Goal: Find specific page/section: Find specific page/section

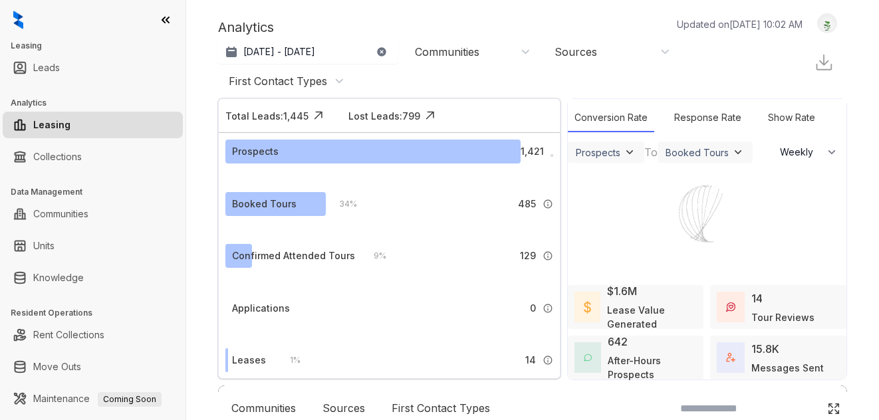
select select "******"
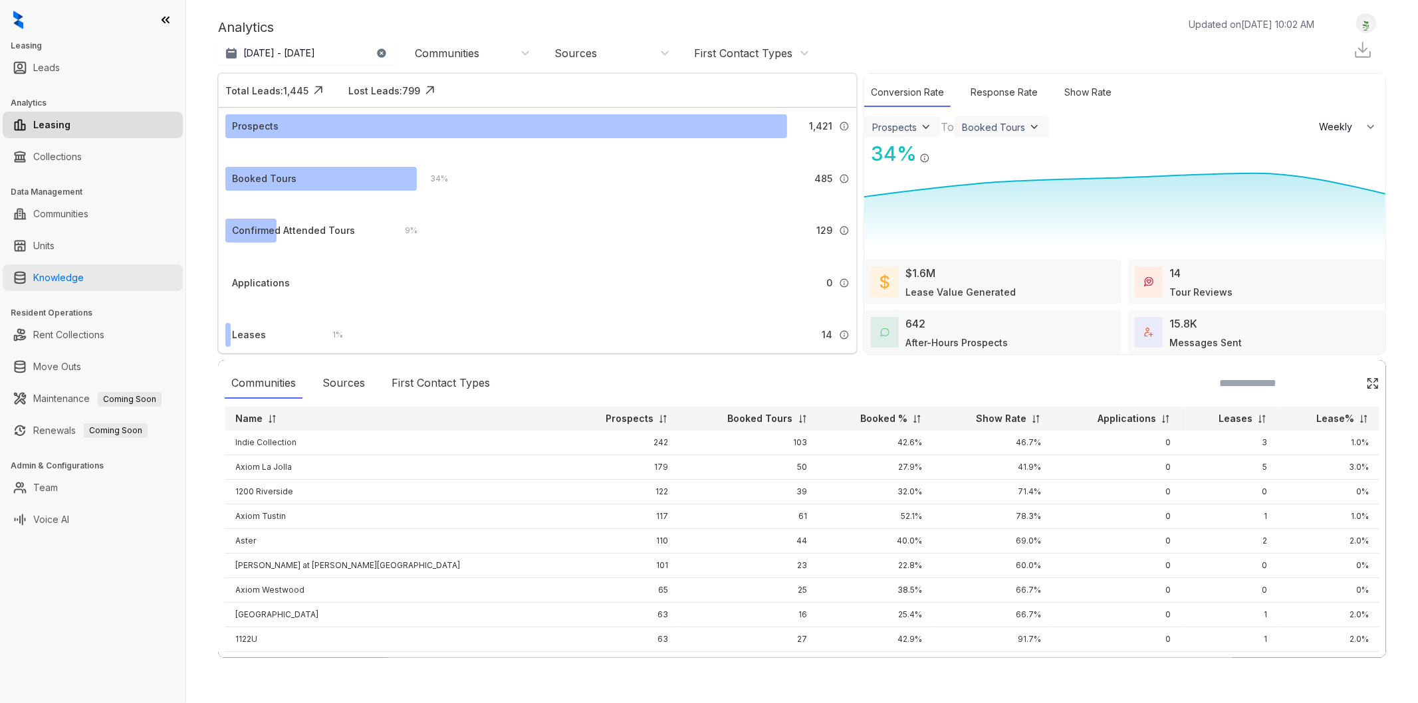
click at [84, 281] on link "Knowledge" at bounding box center [58, 278] width 51 height 27
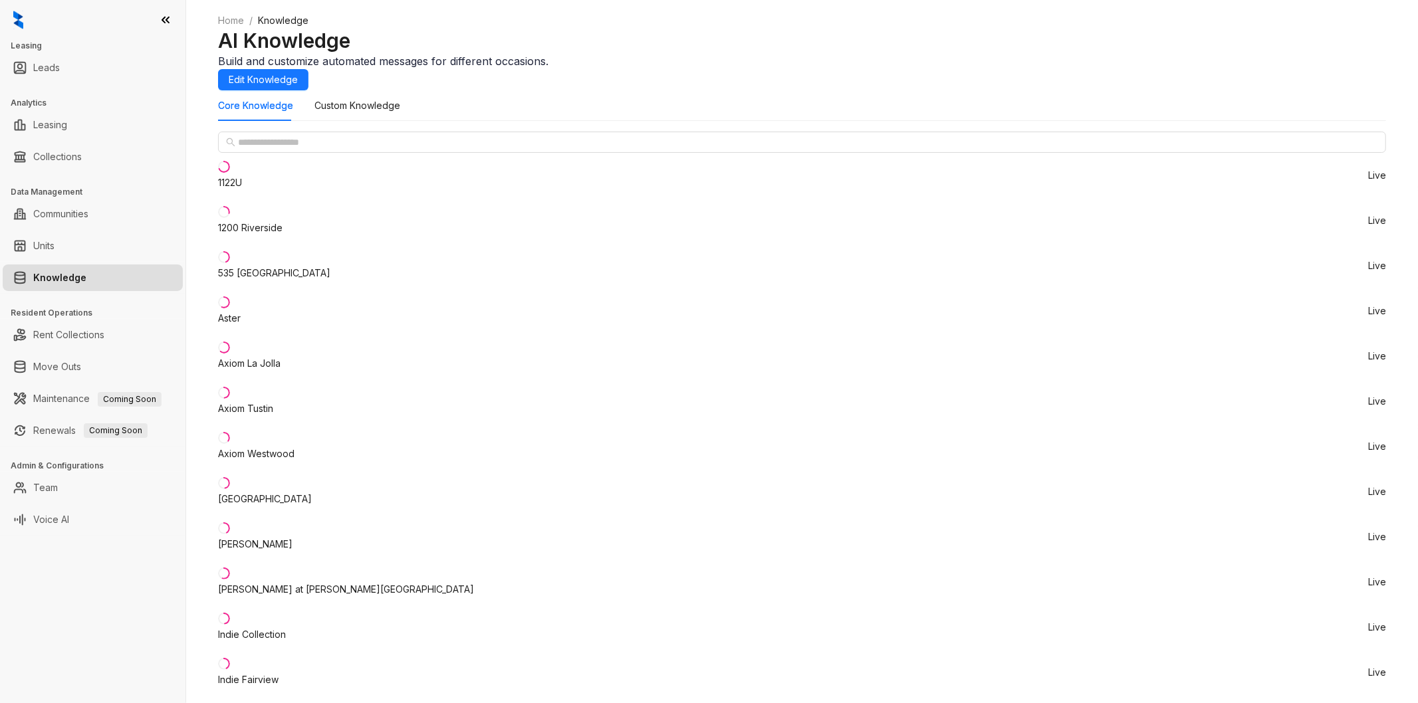
click at [310, 243] on li "1200 Riverside Live" at bounding box center [802, 220] width 1168 height 45
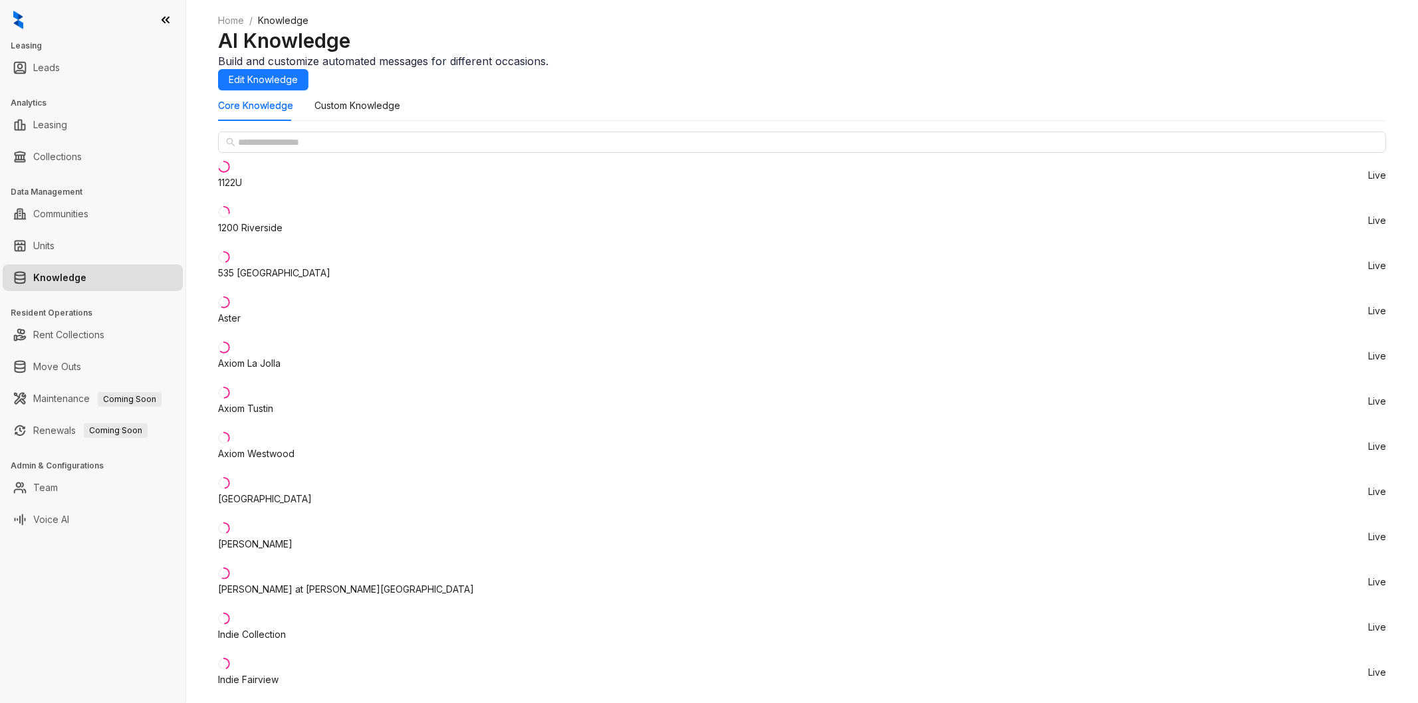
click at [380, 117] on div "Custom Knowledge" at bounding box center [357, 105] width 86 height 31
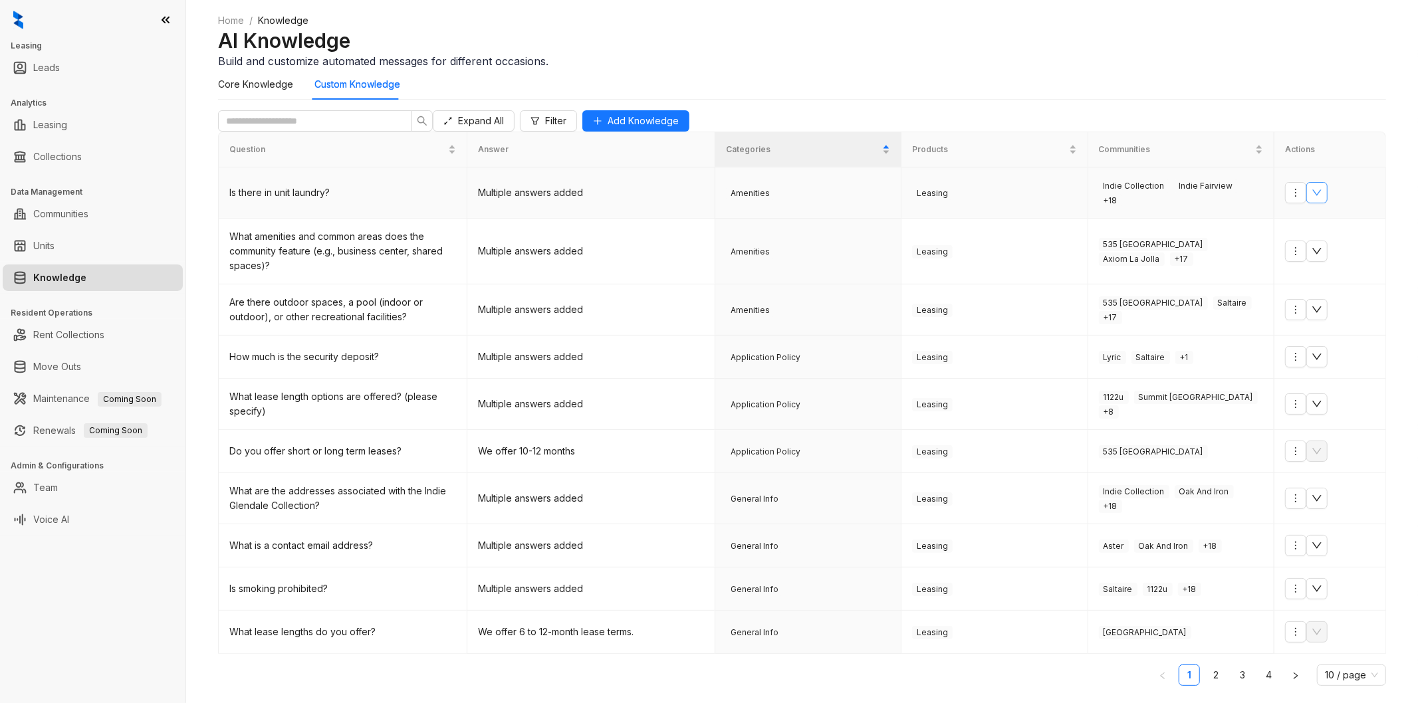
click at [878, 198] on icon "down" at bounding box center [1316, 192] width 11 height 11
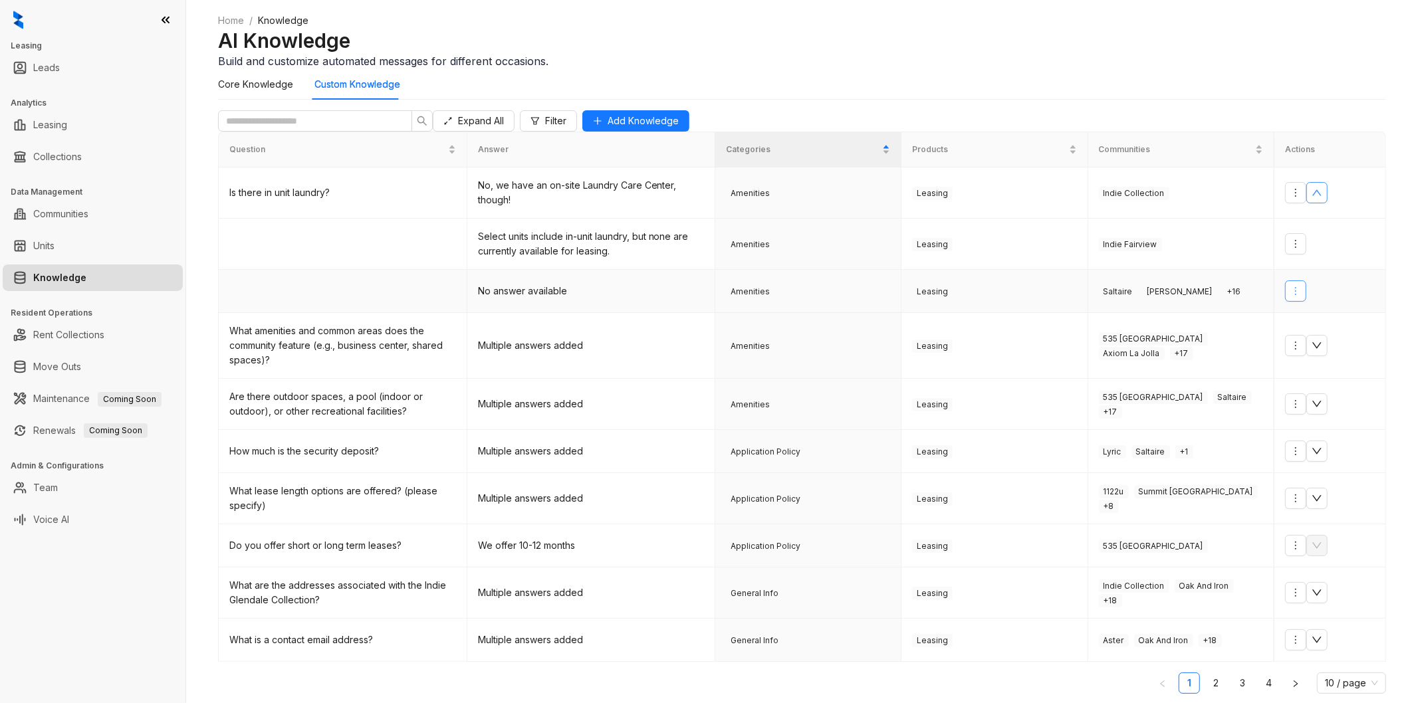
click at [878, 302] on button "button" at bounding box center [1295, 290] width 21 height 21
click at [764, 65] on div "AI Knowledge Build and customize automated messages for different occasions." at bounding box center [802, 48] width 1168 height 41
click at [878, 298] on span "+ 16" at bounding box center [1233, 291] width 23 height 13
click at [67, 118] on link "Leasing" at bounding box center [50, 125] width 34 height 27
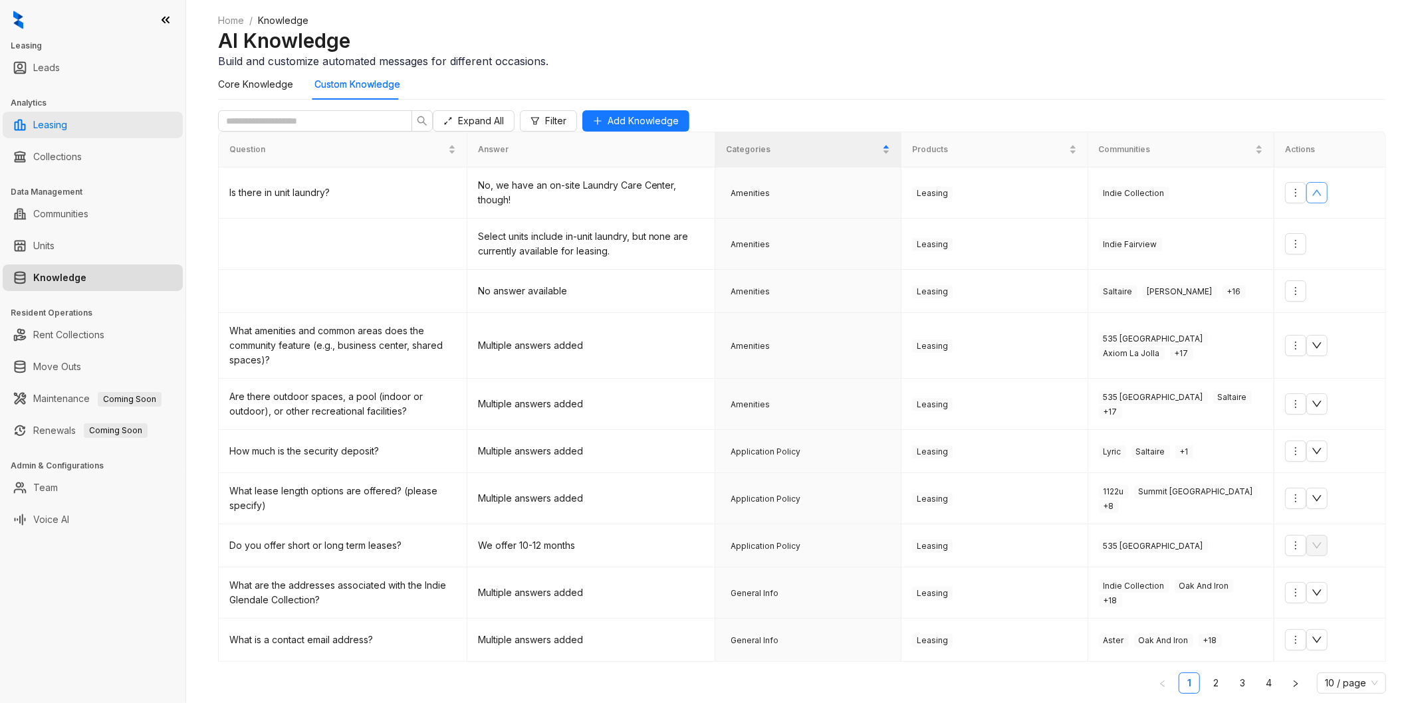
click at [67, 127] on link "Leasing" at bounding box center [50, 125] width 34 height 27
select select "******"
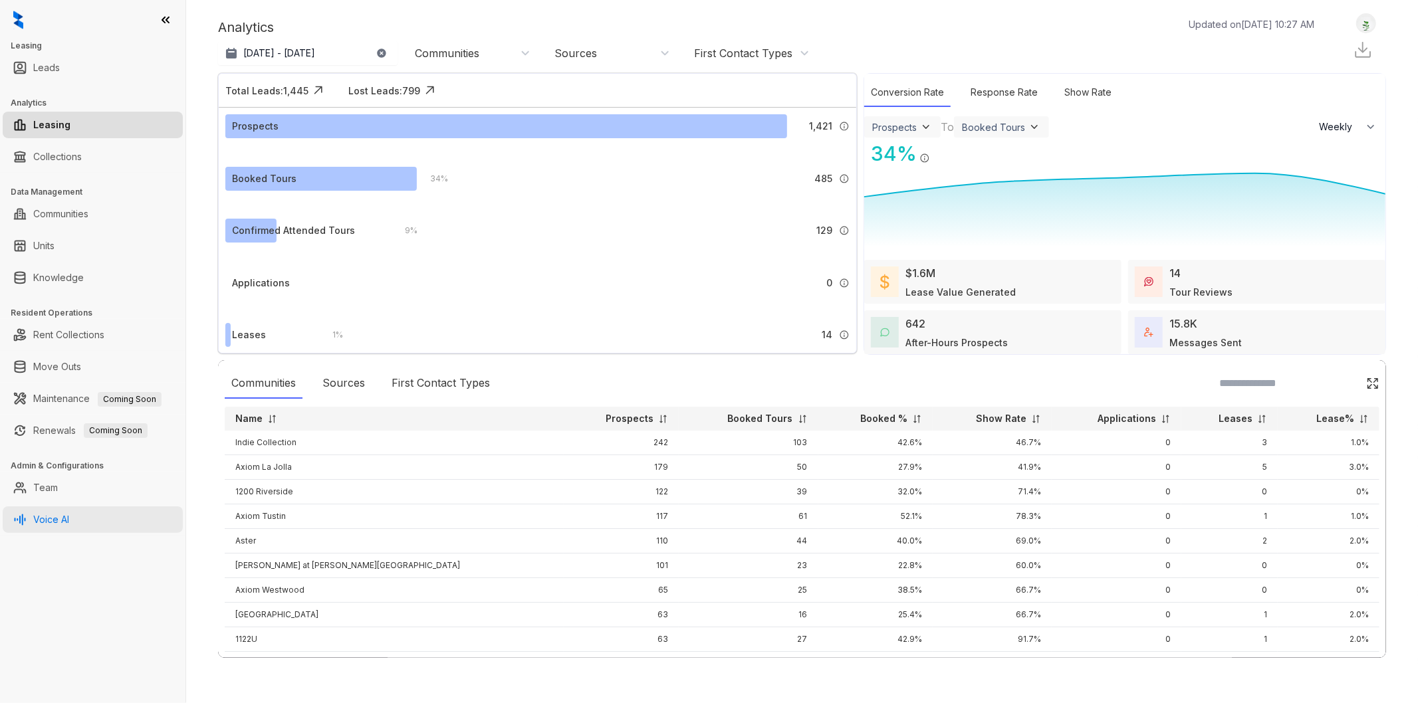
click at [69, 419] on link "Voice AI" at bounding box center [51, 519] width 36 height 27
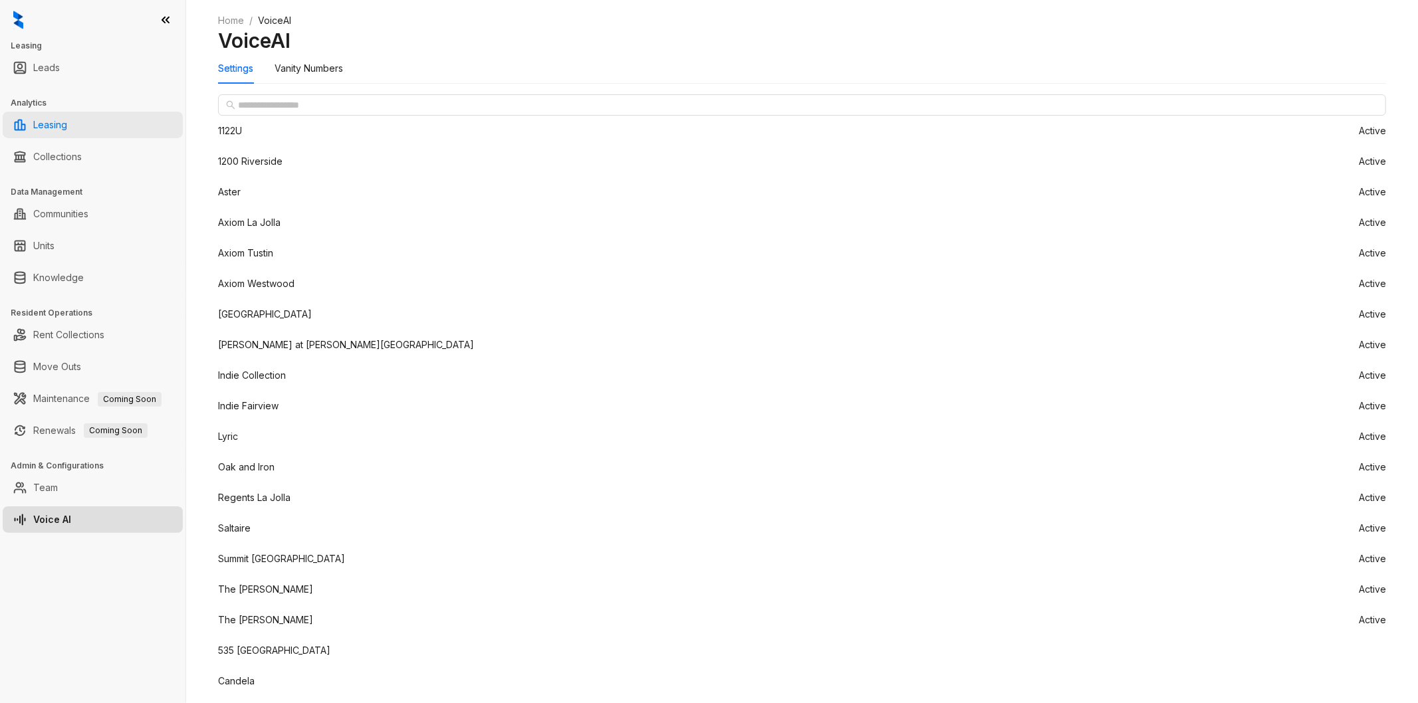
click at [67, 126] on link "Leasing" at bounding box center [50, 125] width 34 height 27
click at [58, 130] on link "Leasing" at bounding box center [50, 125] width 34 height 27
select select "******"
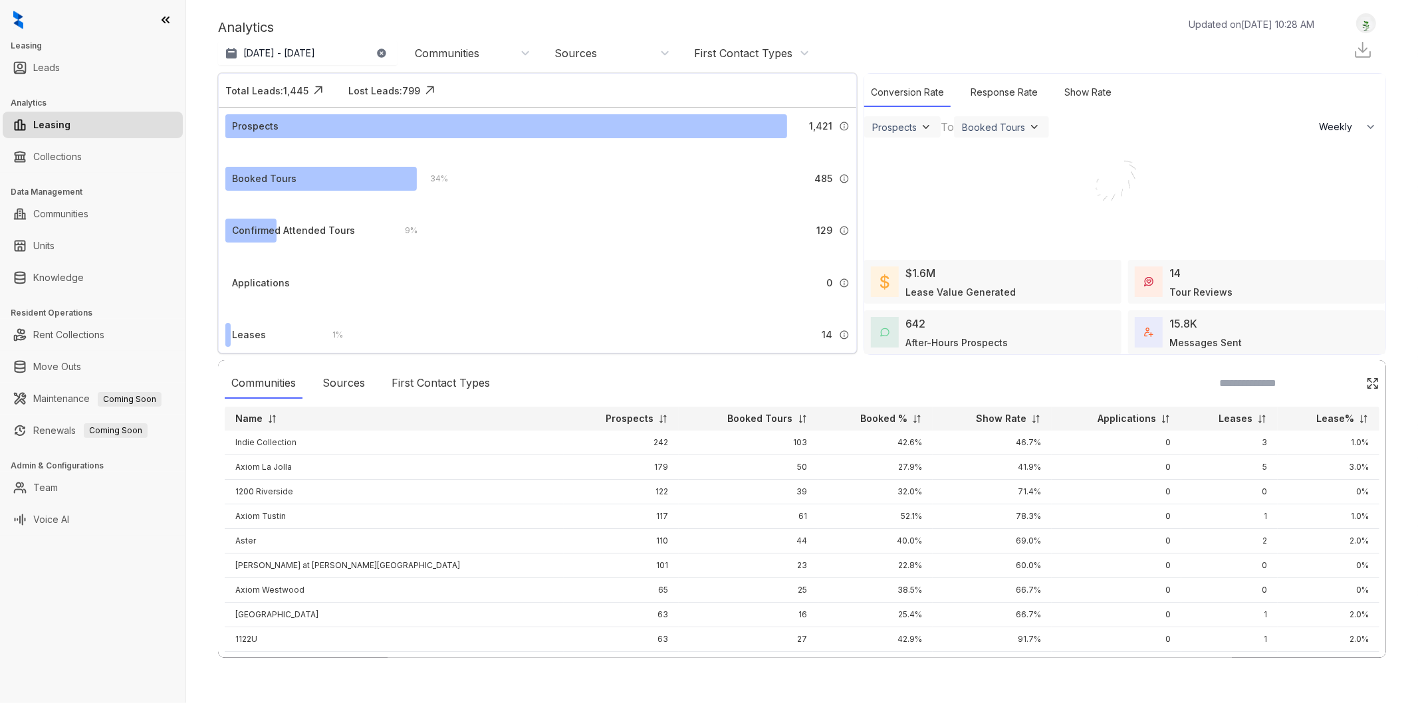
click at [701, 53] on div "First Contact Types" at bounding box center [743, 53] width 98 height 15
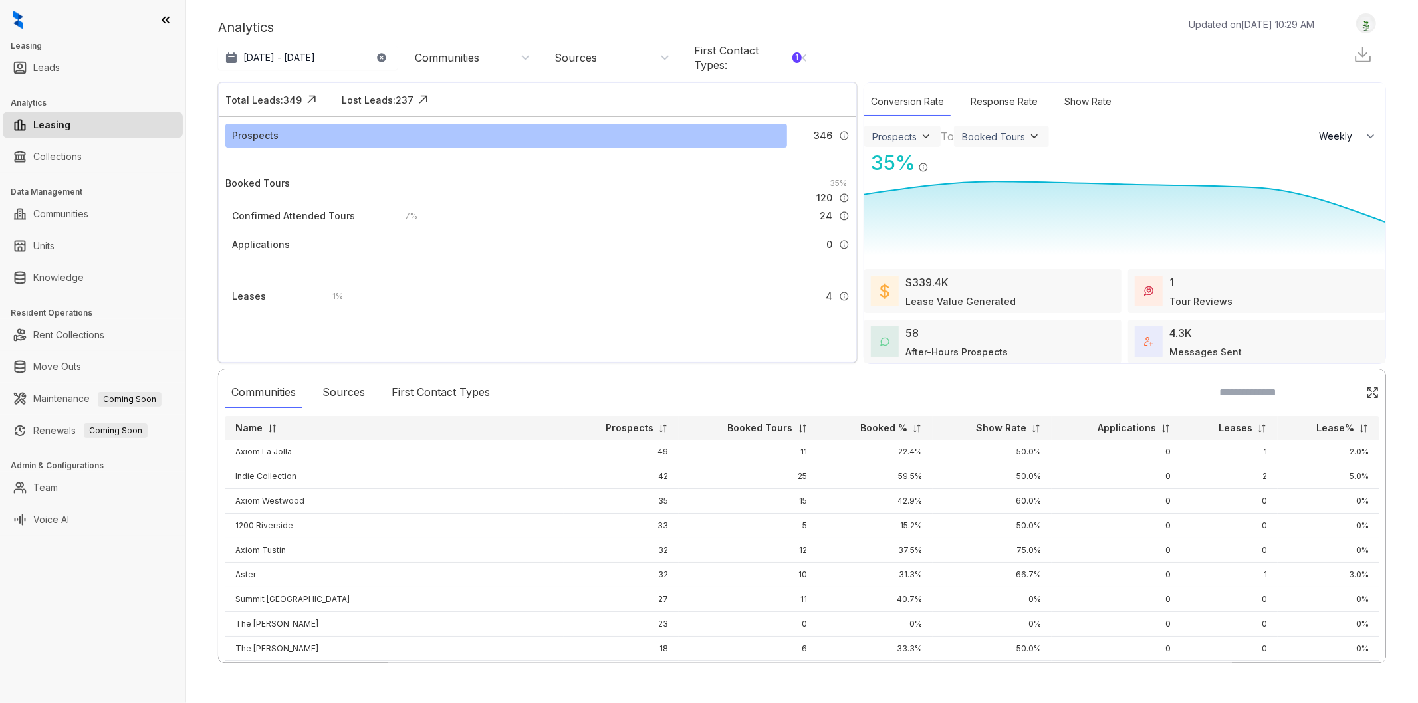
click at [791, 58] on div "First Contact Types : 1" at bounding box center [748, 57] width 108 height 29
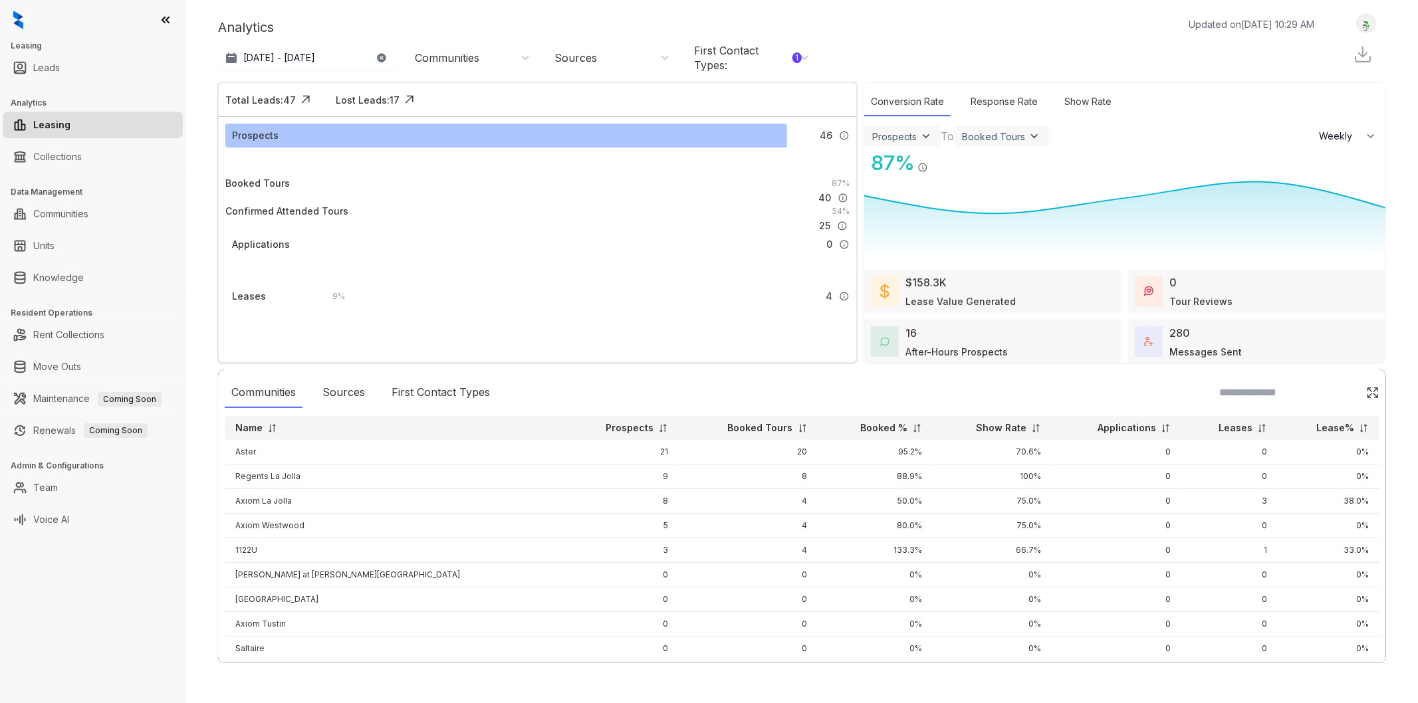
click at [779, 49] on div "First Contact Types : 1" at bounding box center [748, 57] width 108 height 29
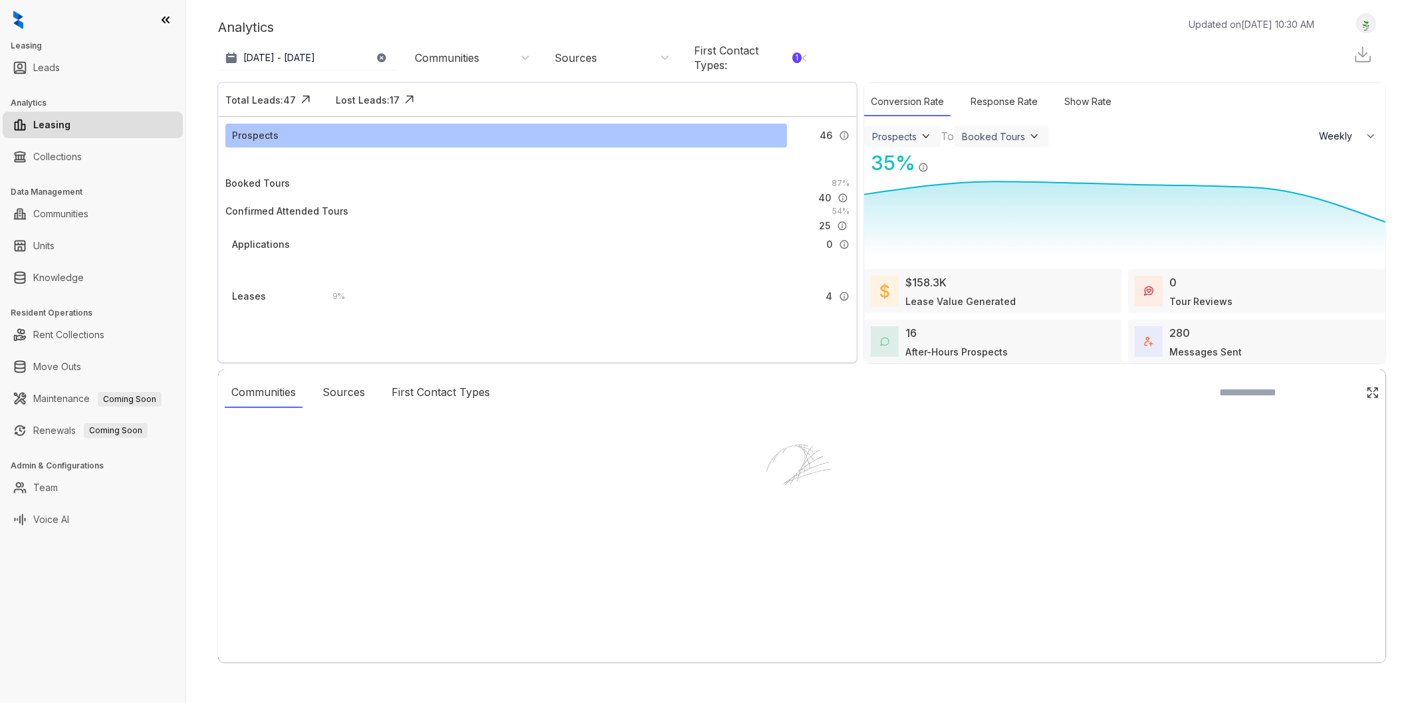
click at [507, 56] on div at bounding box center [709, 351] width 1418 height 703
click at [472, 56] on div at bounding box center [709, 351] width 1418 height 703
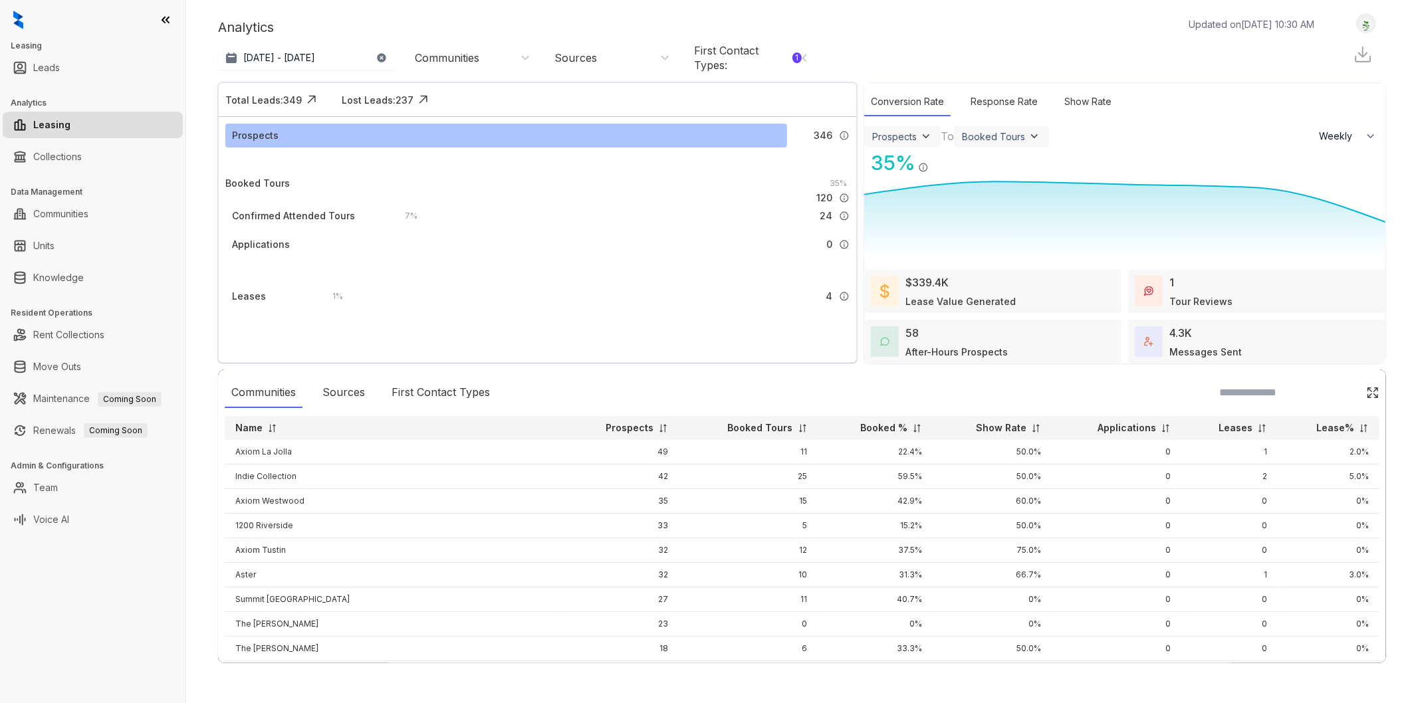
click at [524, 56] on div "Communities" at bounding box center [473, 58] width 116 height 15
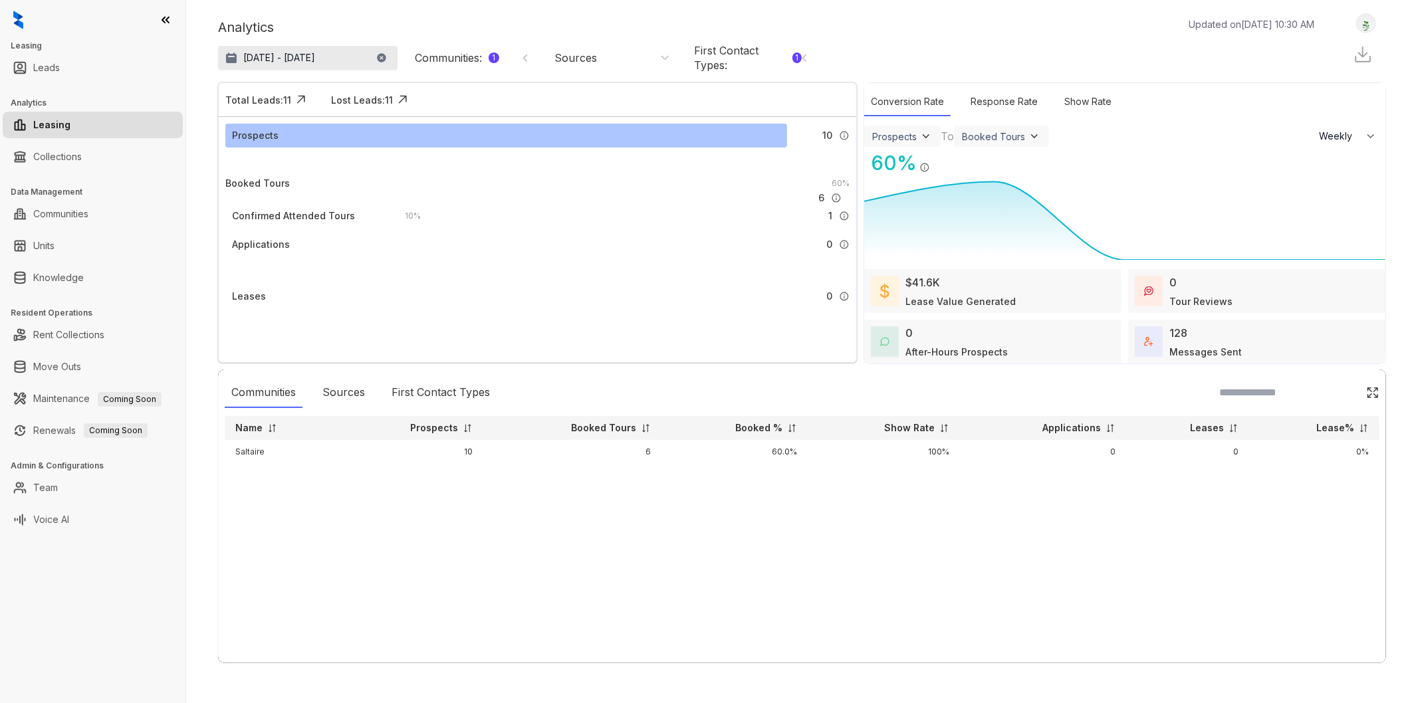
click at [315, 53] on p "[DATE] - [DATE]" at bounding box center [279, 57] width 72 height 13
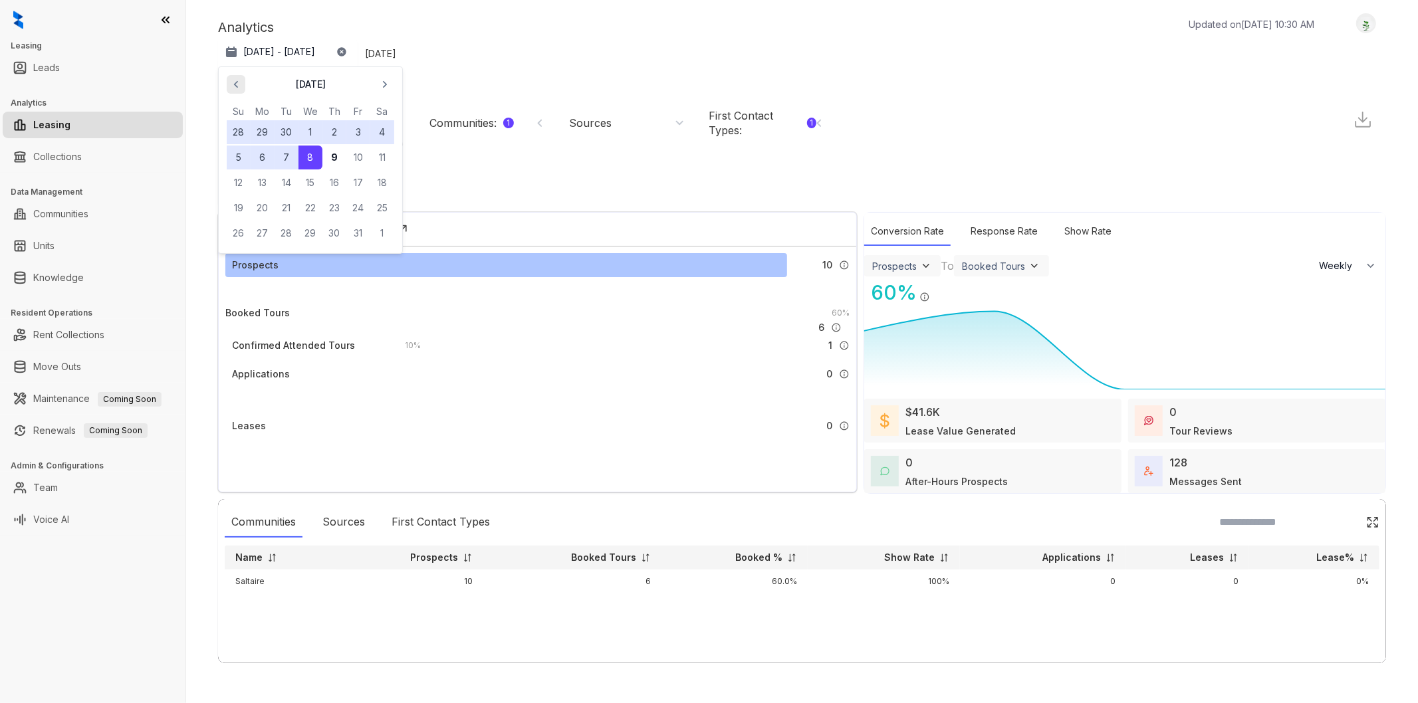
click at [237, 89] on icon "button" at bounding box center [235, 84] width 13 height 13
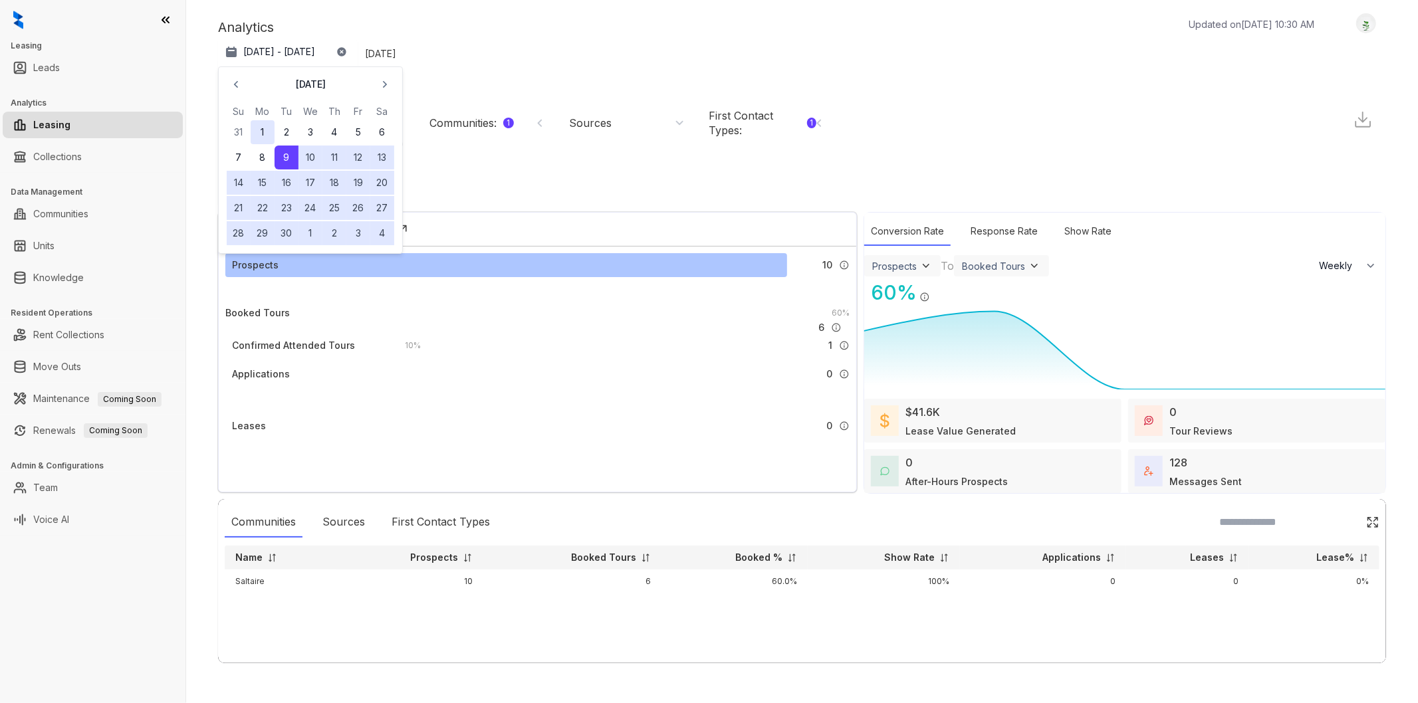
click at [263, 136] on button "1" at bounding box center [263, 132] width 24 height 24
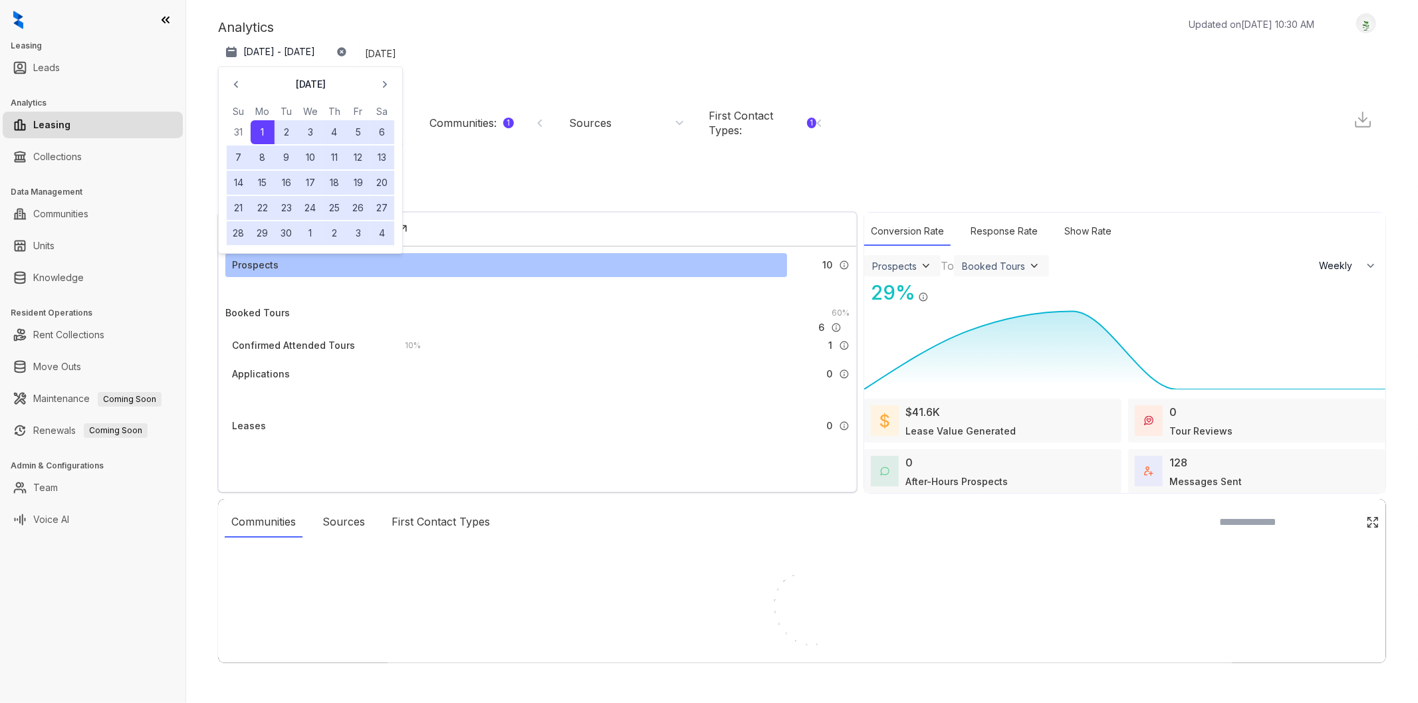
click at [379, 14] on div at bounding box center [709, 351] width 1418 height 703
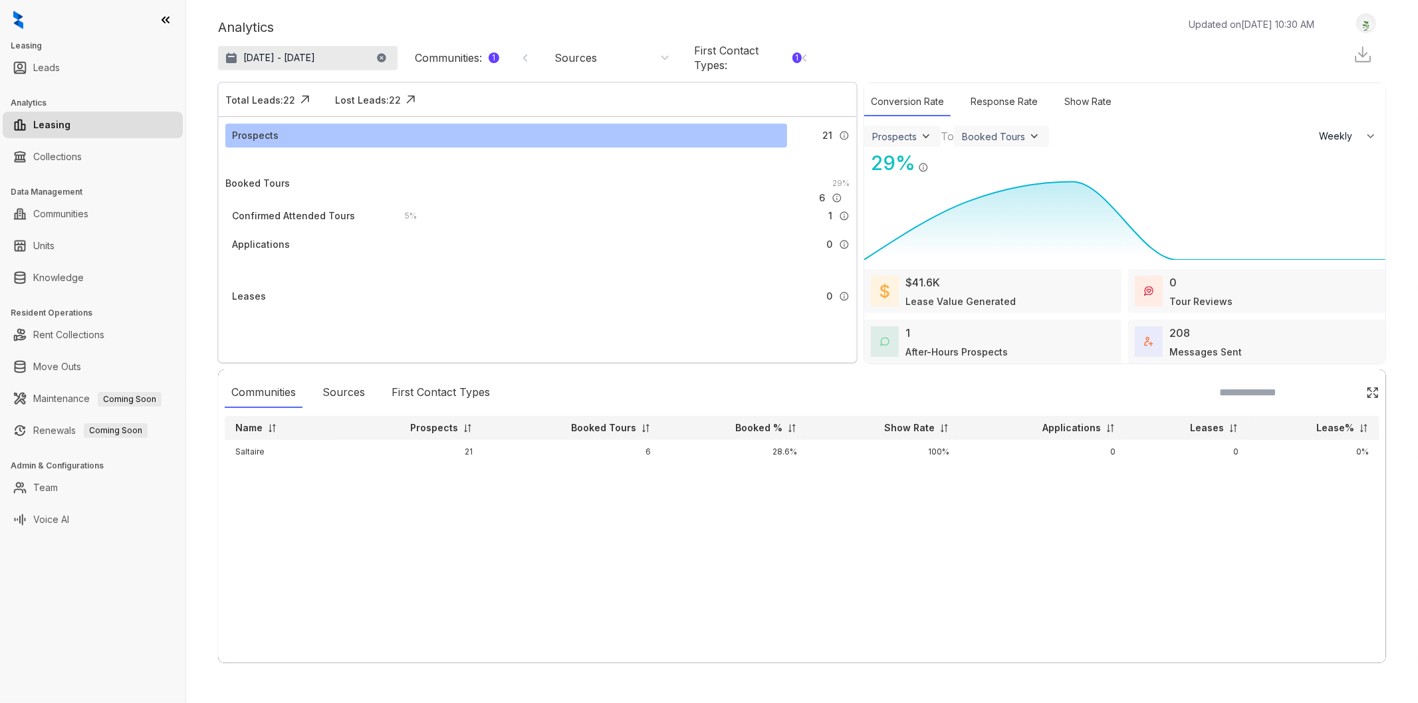
click at [315, 62] on p "Sep 1, 2025 - Oct 8, 2025" at bounding box center [279, 57] width 72 height 13
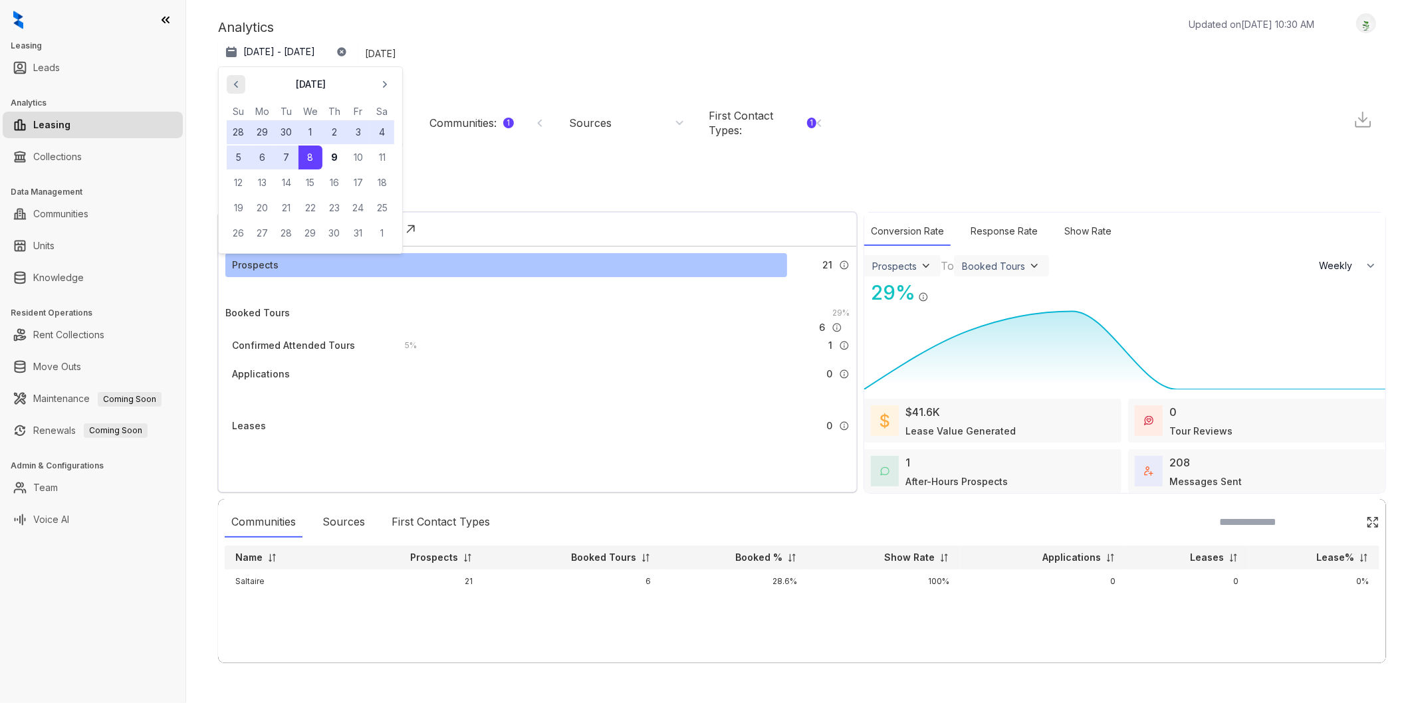
click at [234, 91] on icon "button" at bounding box center [235, 84] width 13 height 13
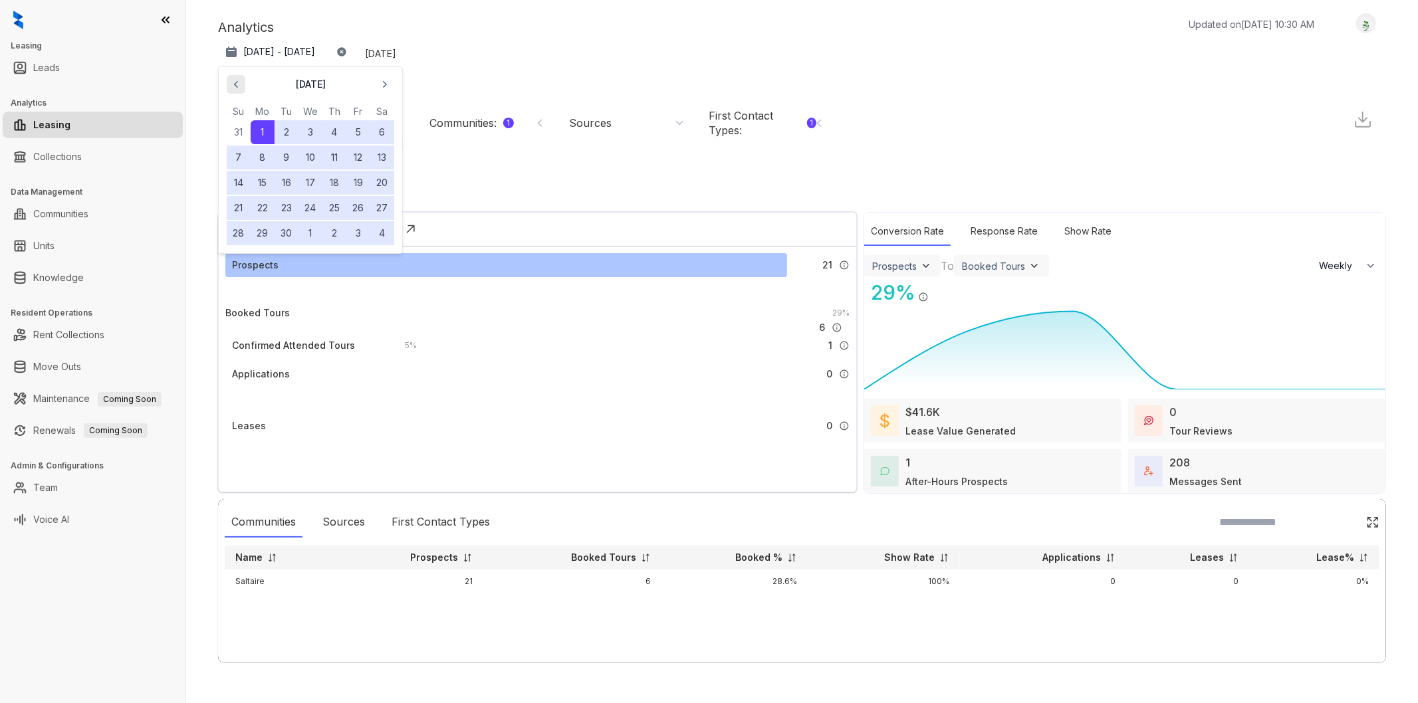
click at [234, 91] on icon "button" at bounding box center [235, 84] width 13 height 13
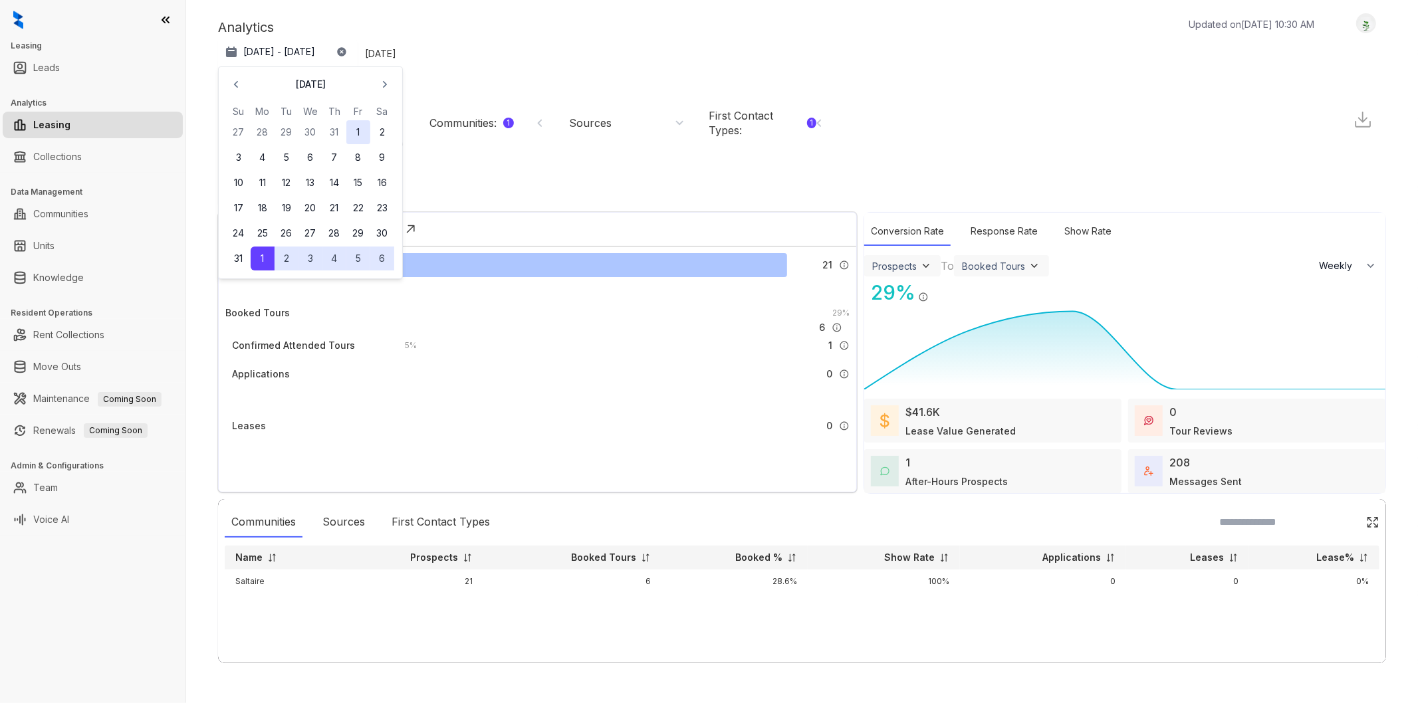
click at [353, 144] on button "1" at bounding box center [358, 132] width 24 height 24
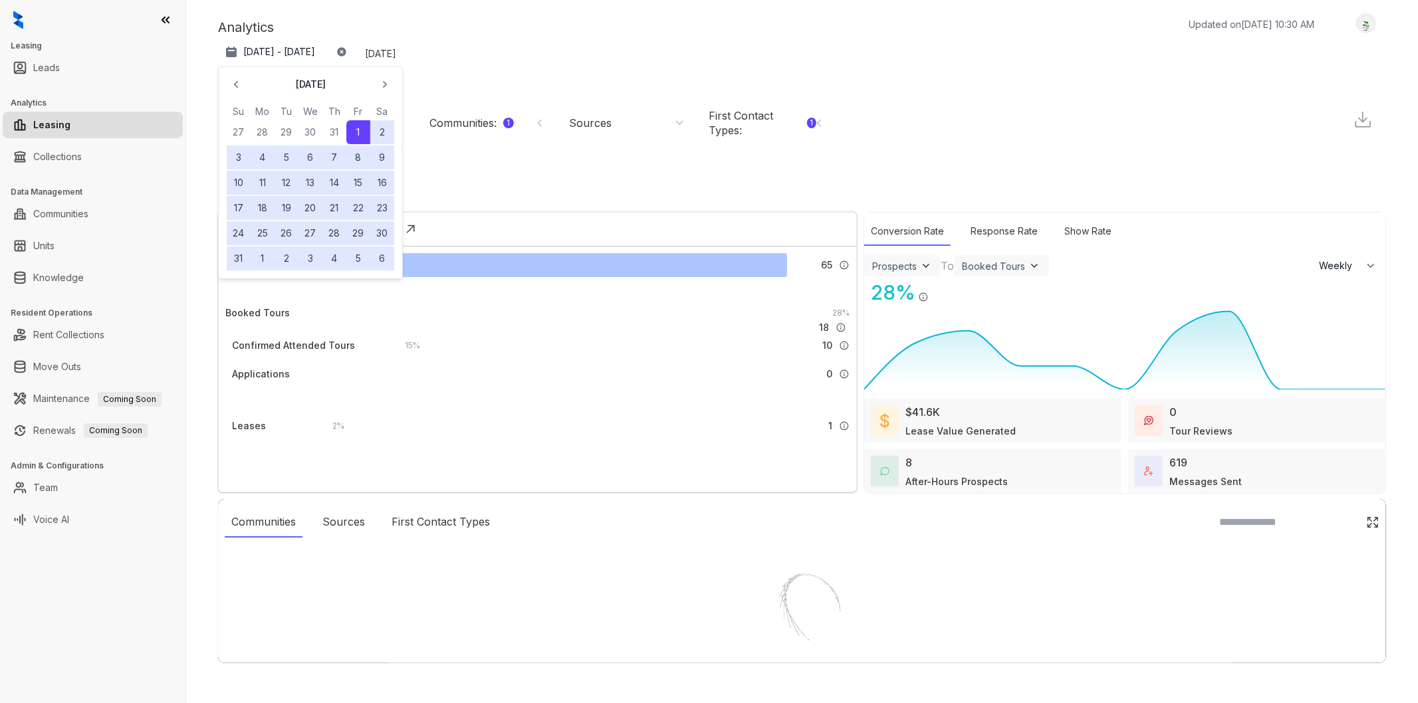
click at [528, 7] on div "Analytics Updated on Oct 09, 2025, 10:30 AM Aug 1, 2025 - Oct 8, 2025 August 20…" at bounding box center [802, 351] width 1232 height 703
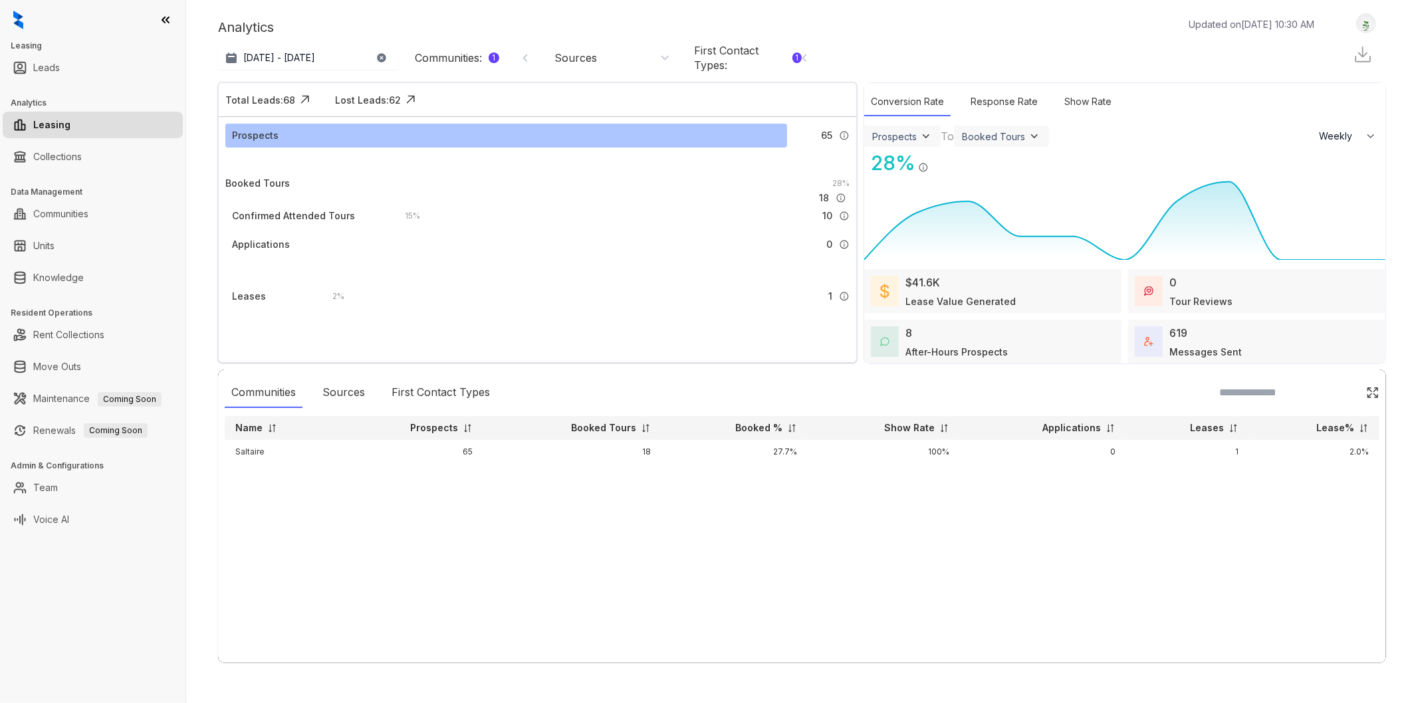
click at [382, 57] on icon "button" at bounding box center [381, 57] width 9 height 9
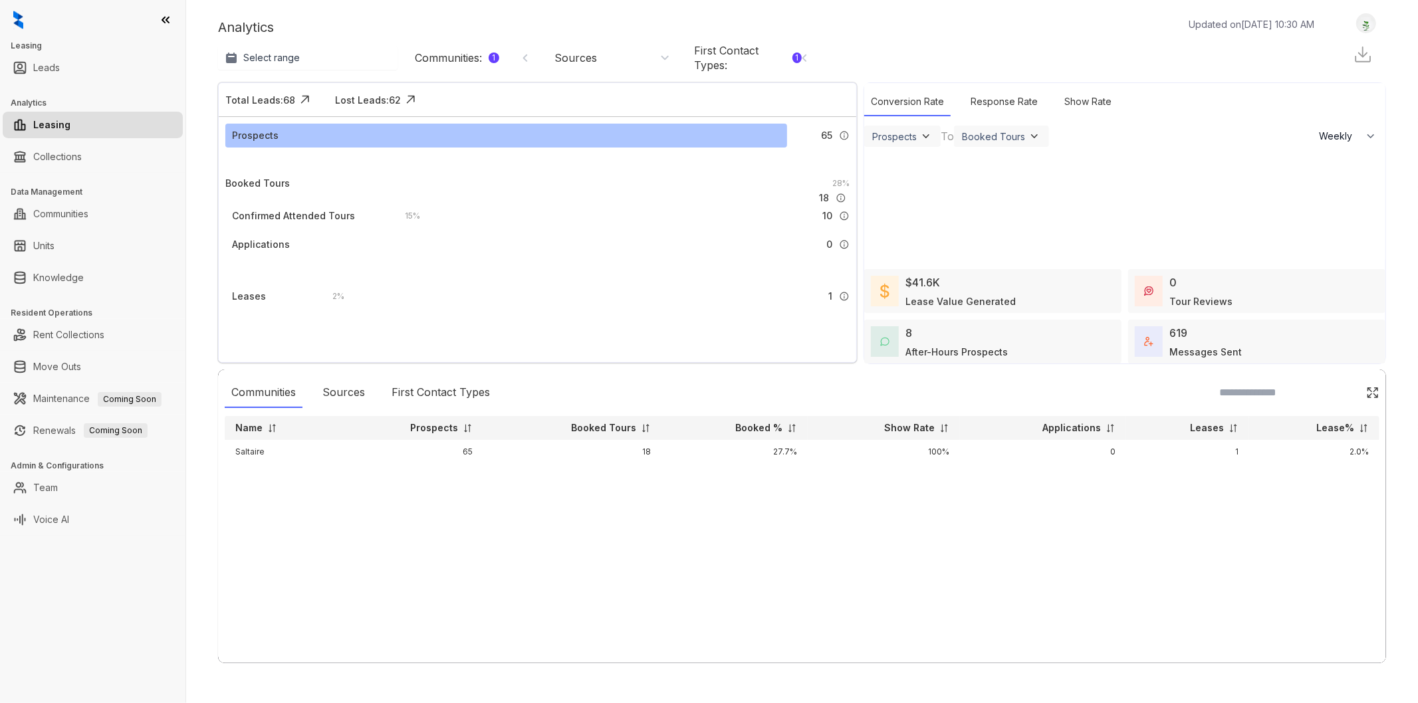
click at [754, 52] on div "First Contact Types : 1" at bounding box center [748, 57] width 108 height 29
click at [372, 60] on button "Select range" at bounding box center [307, 58] width 179 height 24
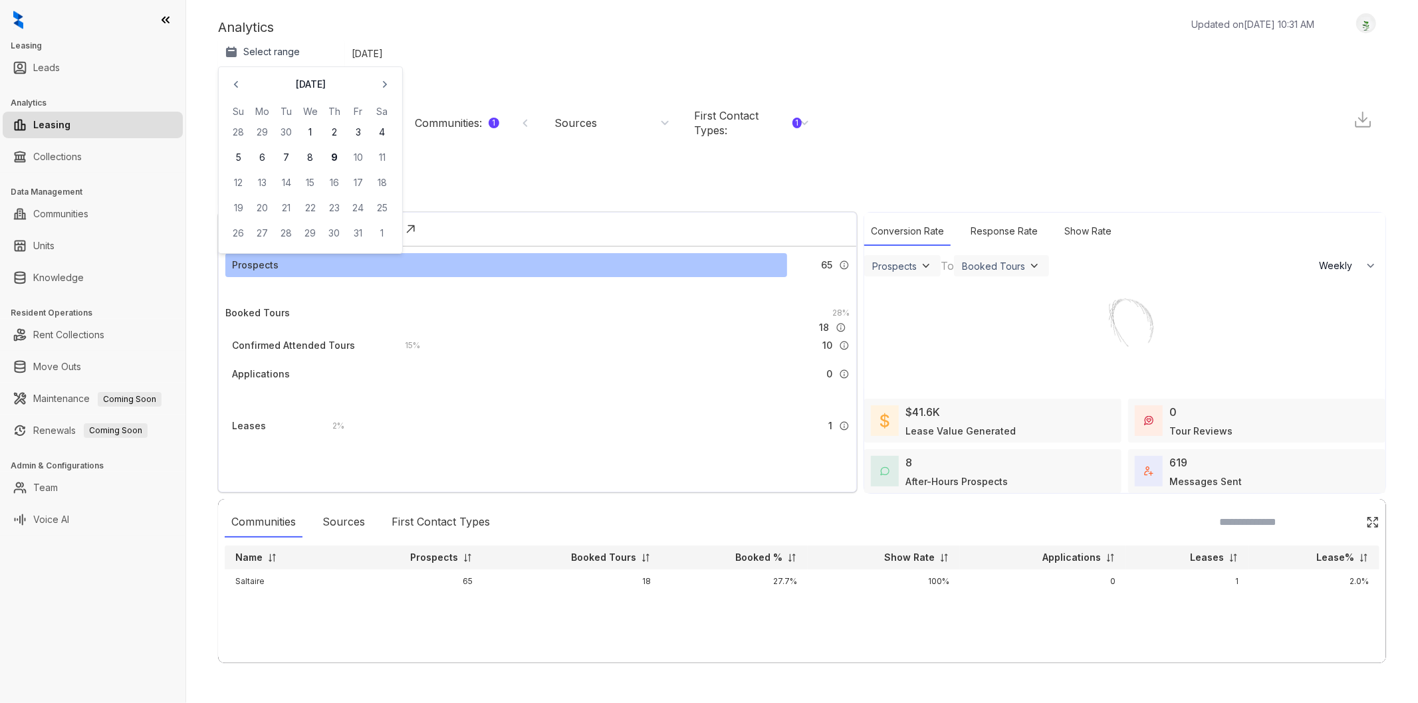
click at [461, 116] on div "Communities : 1" at bounding box center [457, 123] width 84 height 15
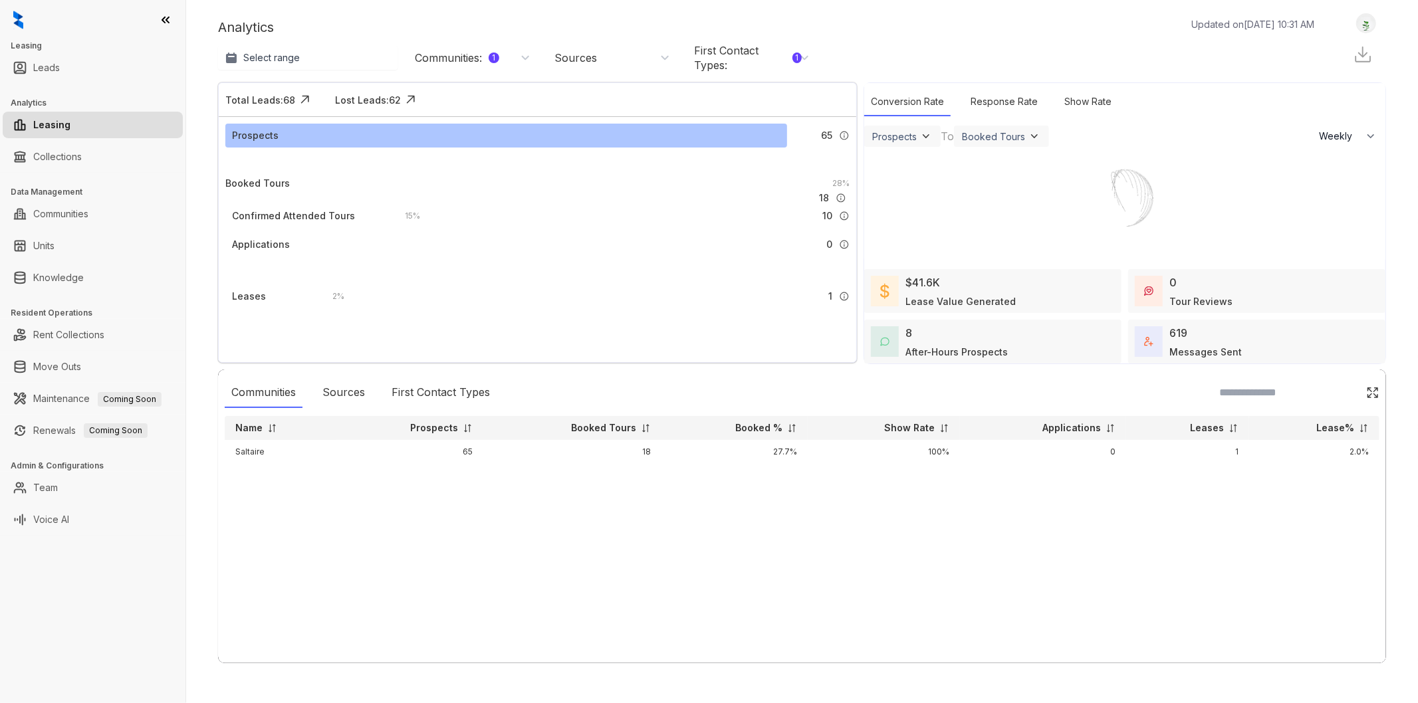
click at [504, 55] on div "Communities : 1" at bounding box center [473, 58] width 116 height 15
click at [492, 56] on div "1" at bounding box center [494, 58] width 11 height 11
click at [766, 68] on div "First Contact Types : 1" at bounding box center [748, 57] width 108 height 29
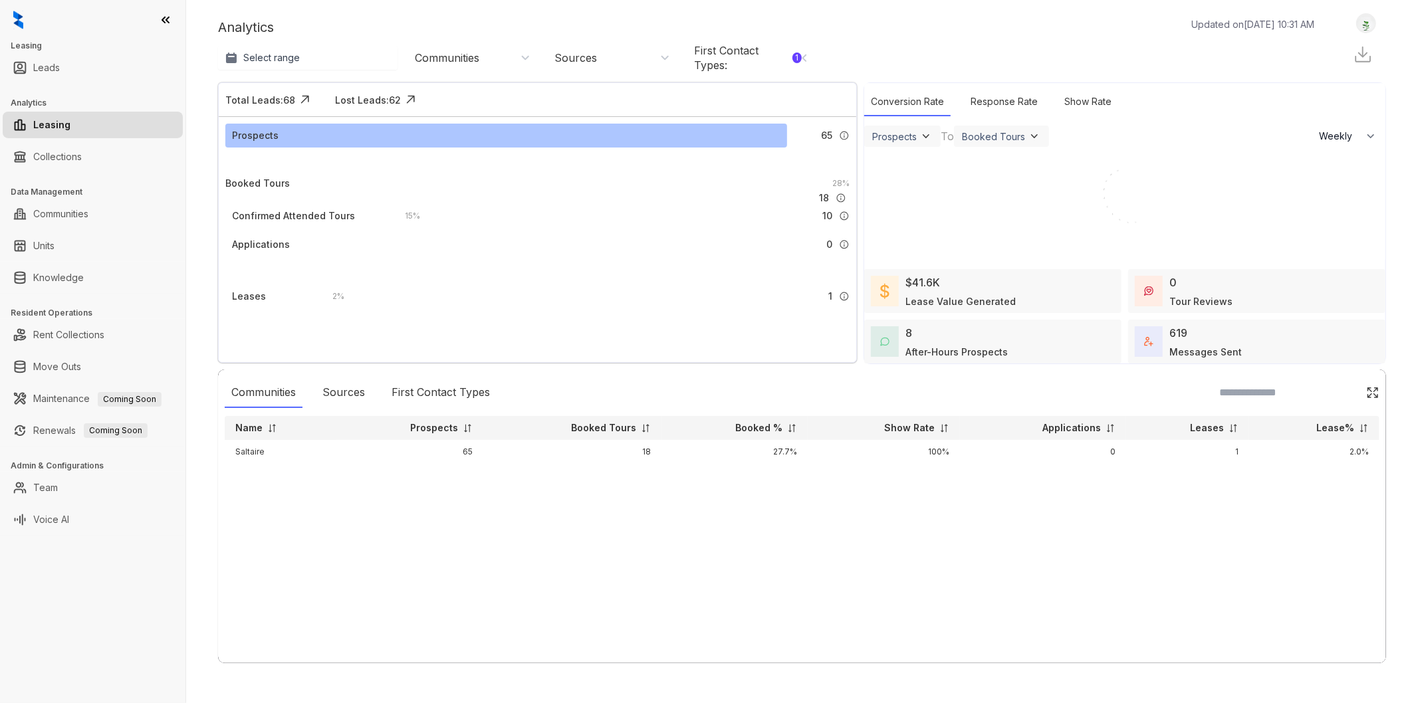
click at [466, 60] on div "Communities" at bounding box center [447, 58] width 64 height 15
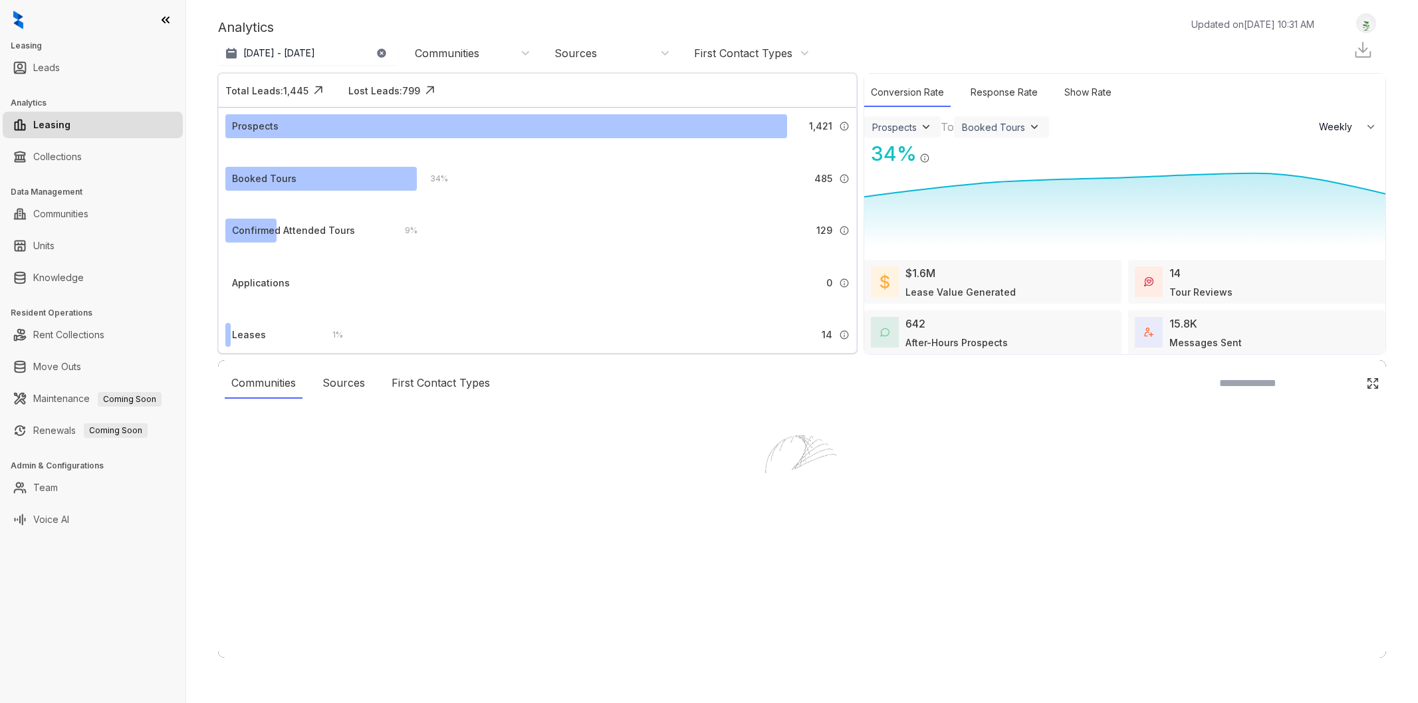
select select "******"
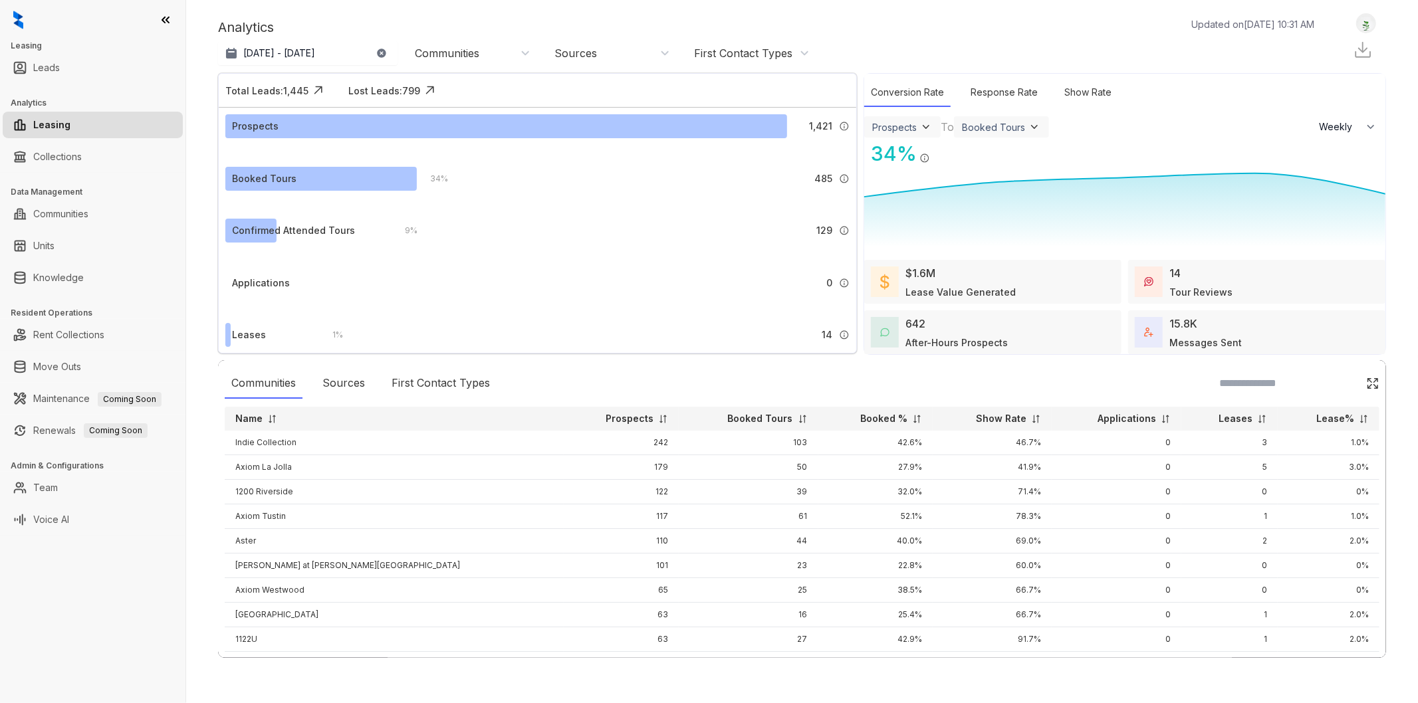
click at [467, 52] on div "Communities" at bounding box center [447, 53] width 64 height 15
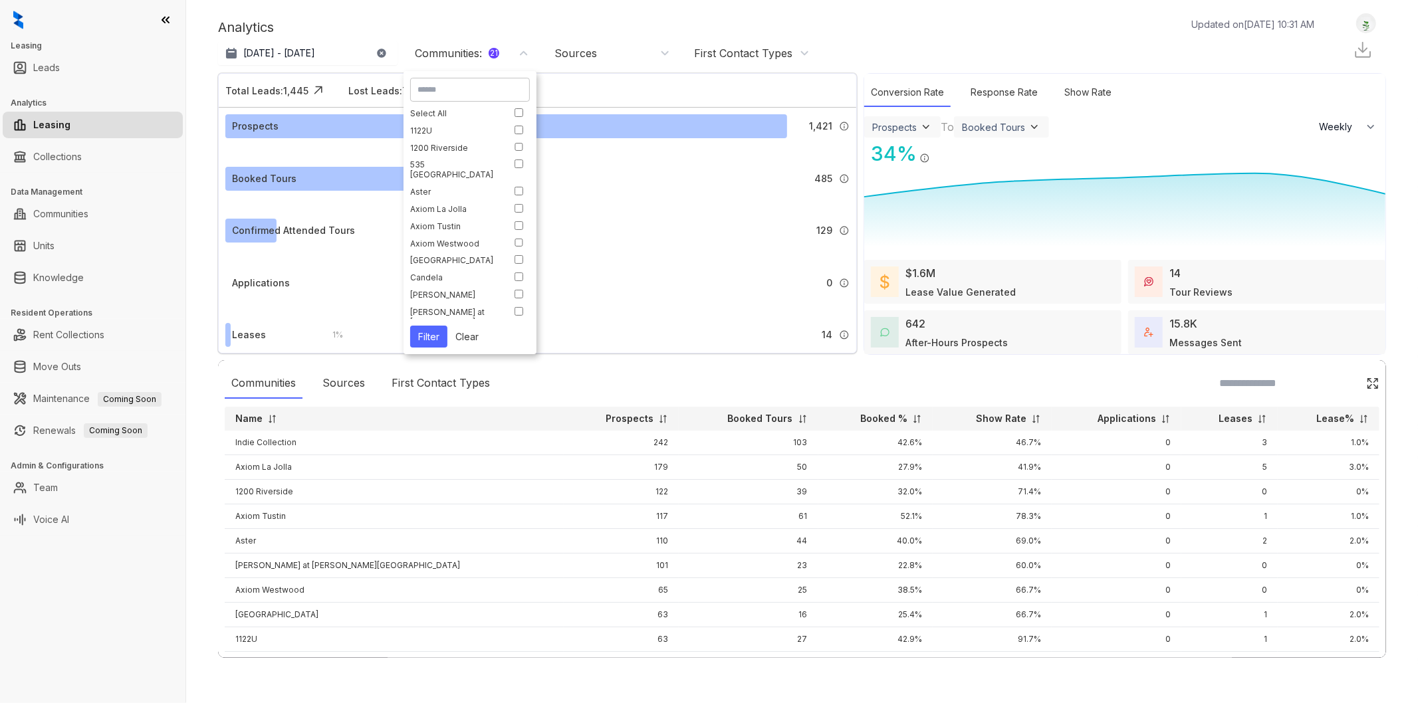
click at [431, 333] on button "Filter" at bounding box center [428, 337] width 37 height 22
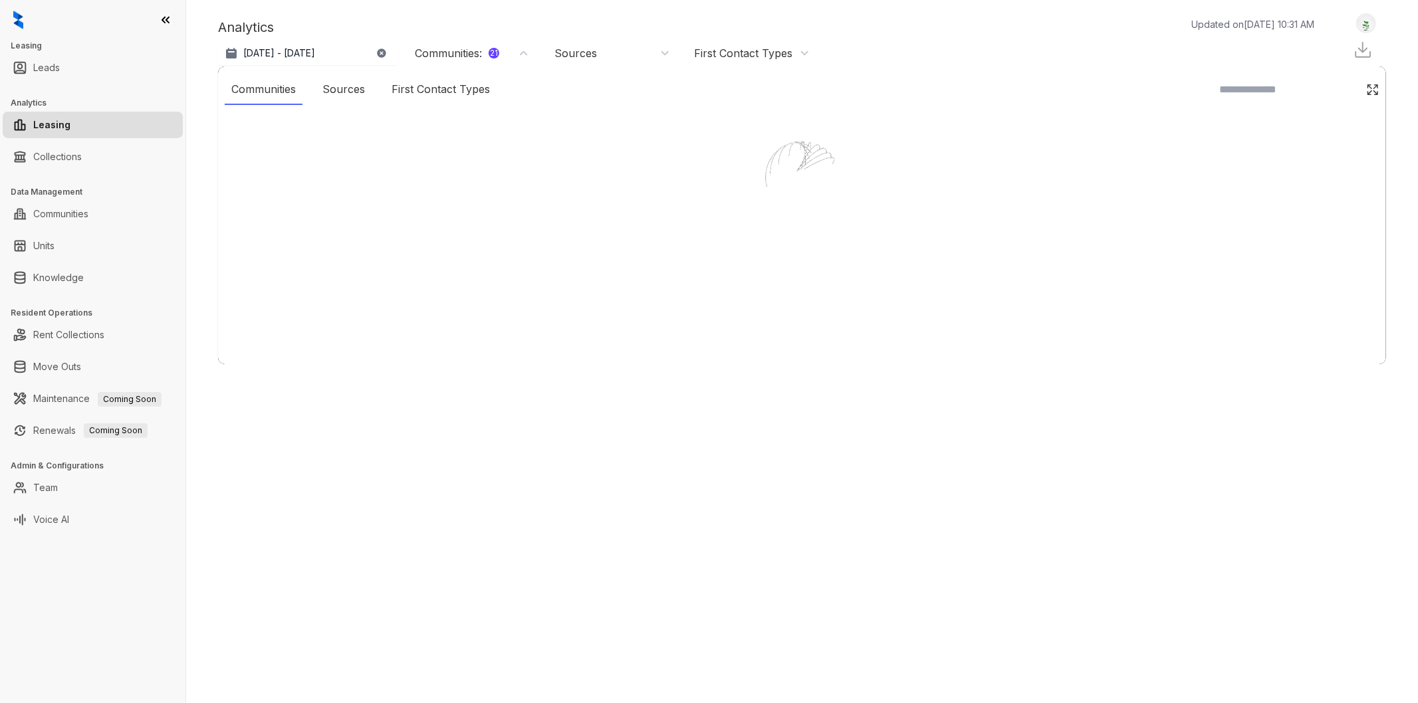
click at [759, 60] on div "First Contact Types" at bounding box center [743, 53] width 98 height 15
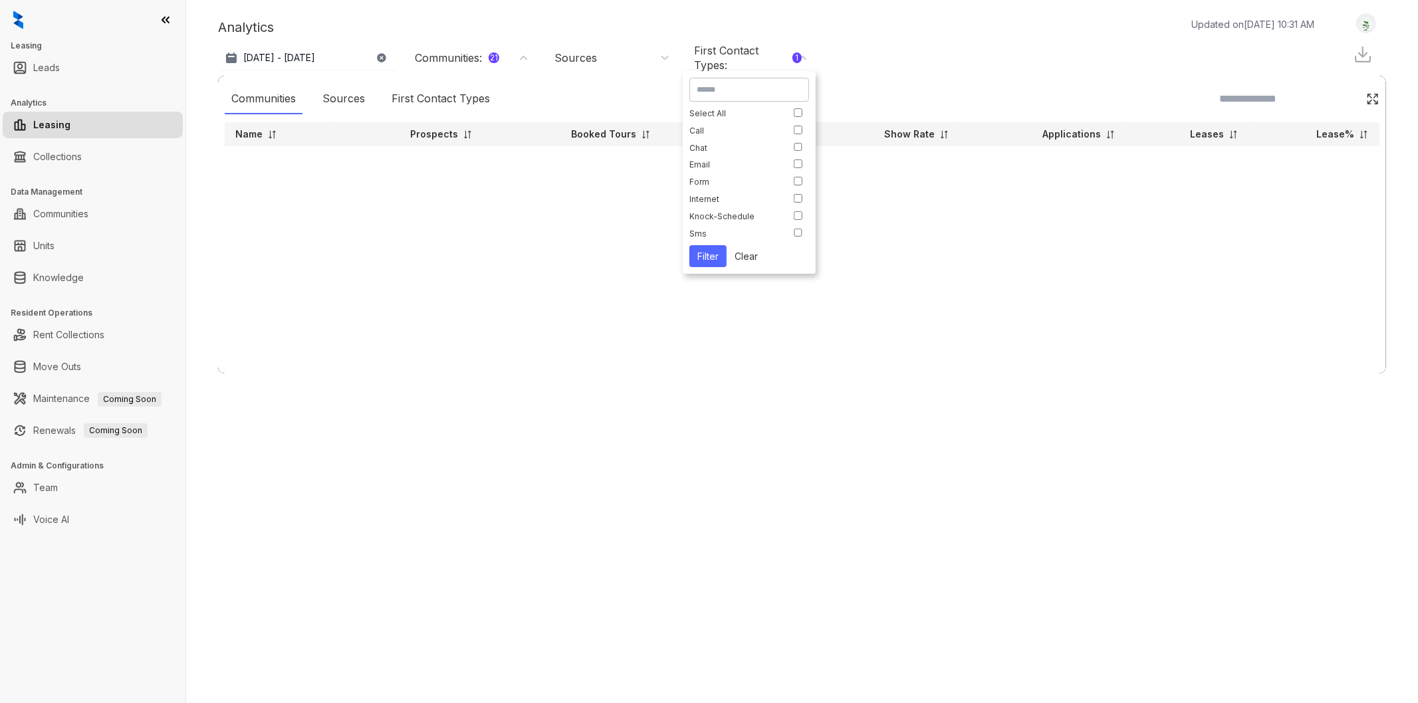
click at [713, 261] on button "Filter" at bounding box center [707, 256] width 37 height 22
click at [780, 55] on div "First Contact Types : 1" at bounding box center [748, 57] width 108 height 29
click at [789, 146] on div "Call" at bounding box center [745, 143] width 113 height 10
click at [714, 257] on button "Filter" at bounding box center [707, 268] width 37 height 22
click at [320, 104] on div "Sources" at bounding box center [344, 99] width 56 height 31
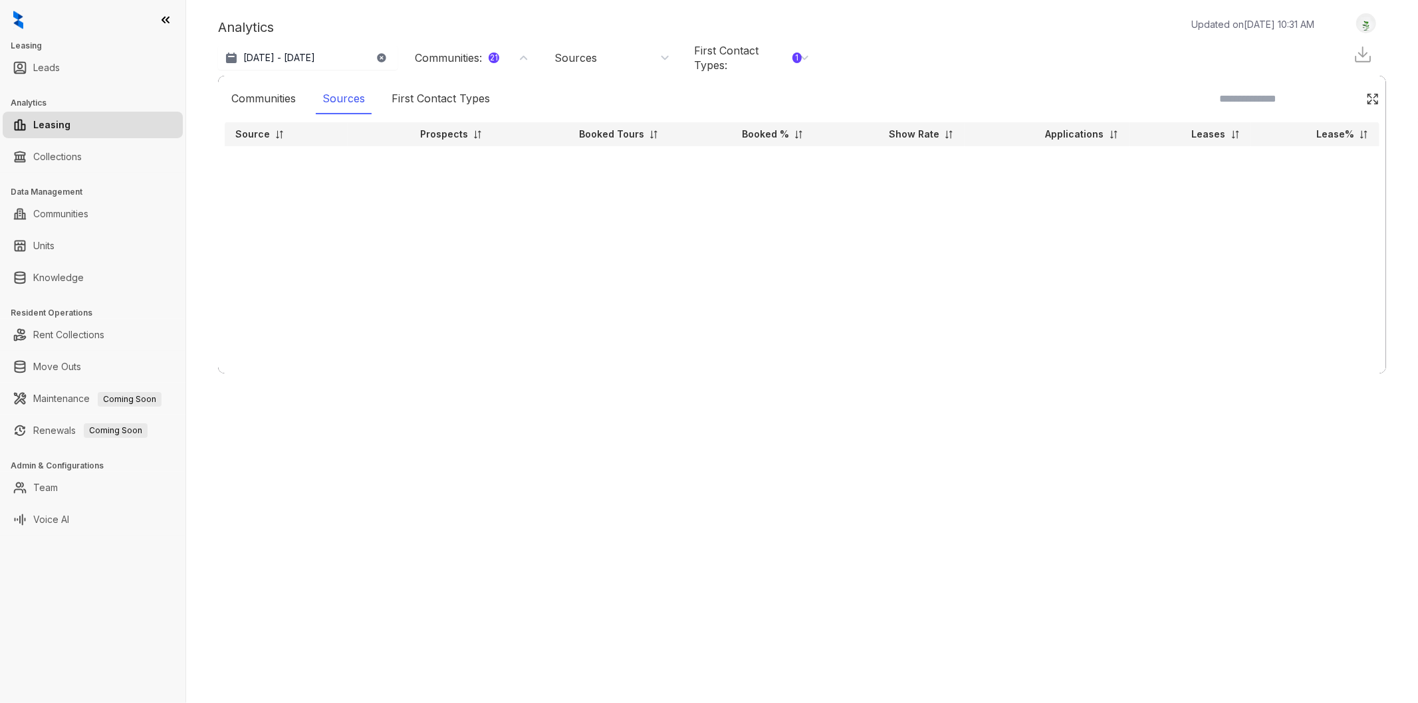
click at [350, 111] on div "Sources" at bounding box center [344, 99] width 56 height 31
click at [431, 108] on div "First Contact Types" at bounding box center [441, 99] width 112 height 31
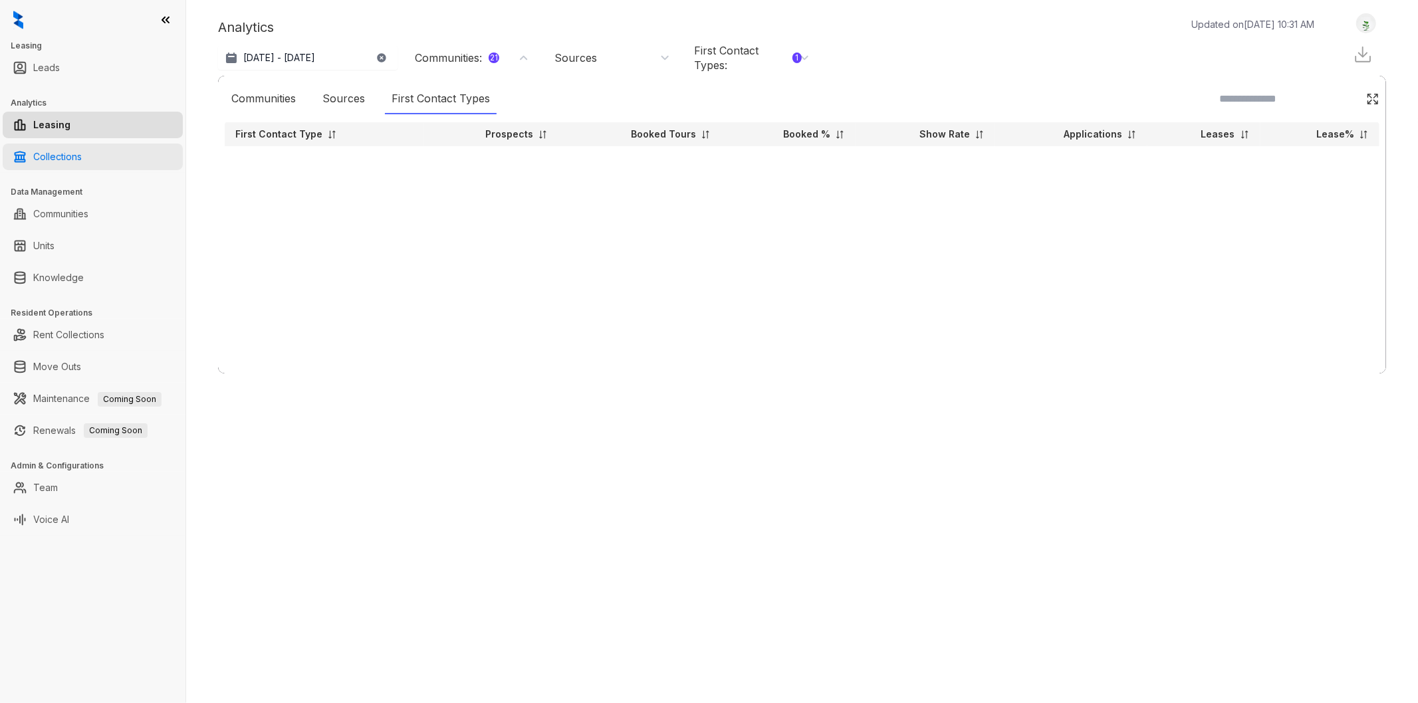
click at [82, 164] on link "Collections" at bounding box center [57, 157] width 49 height 27
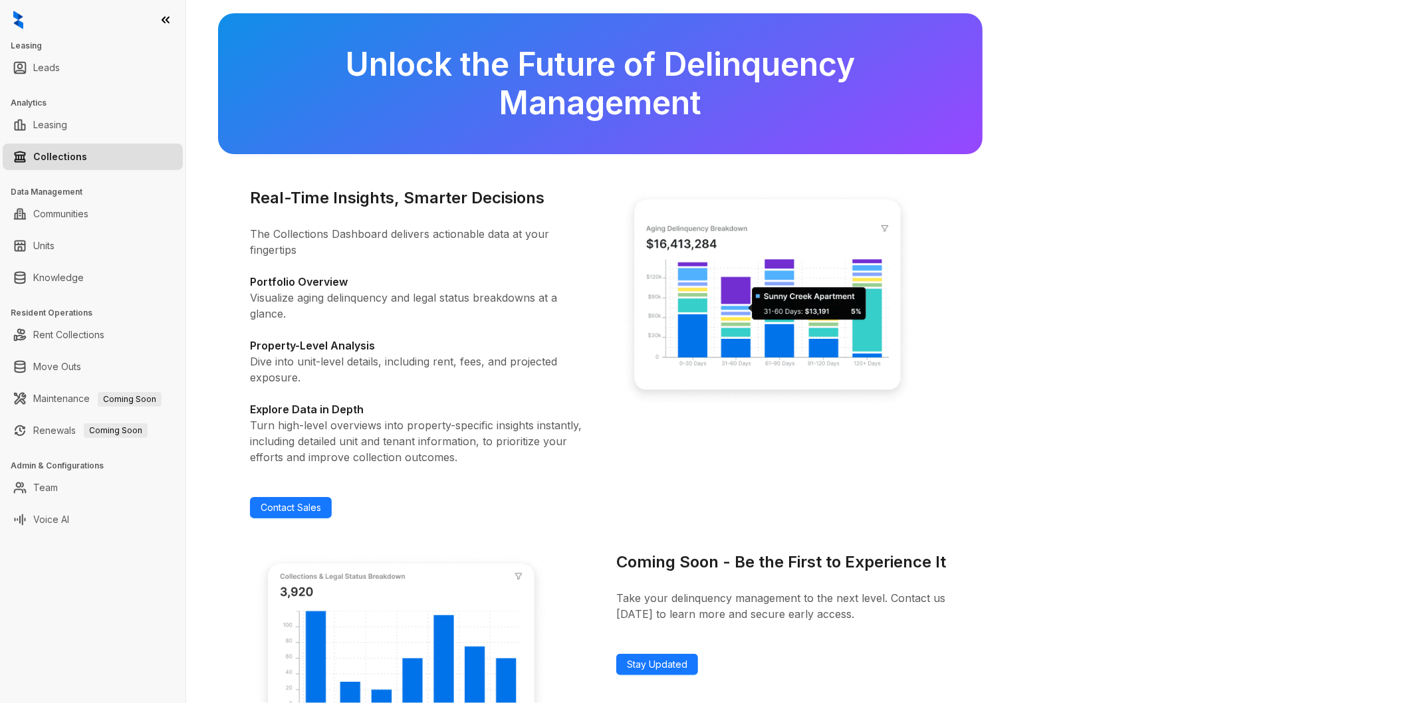
click at [87, 156] on link "Collections" at bounding box center [60, 157] width 54 height 27
click at [67, 126] on link "Leasing" at bounding box center [50, 125] width 34 height 27
select select "******"
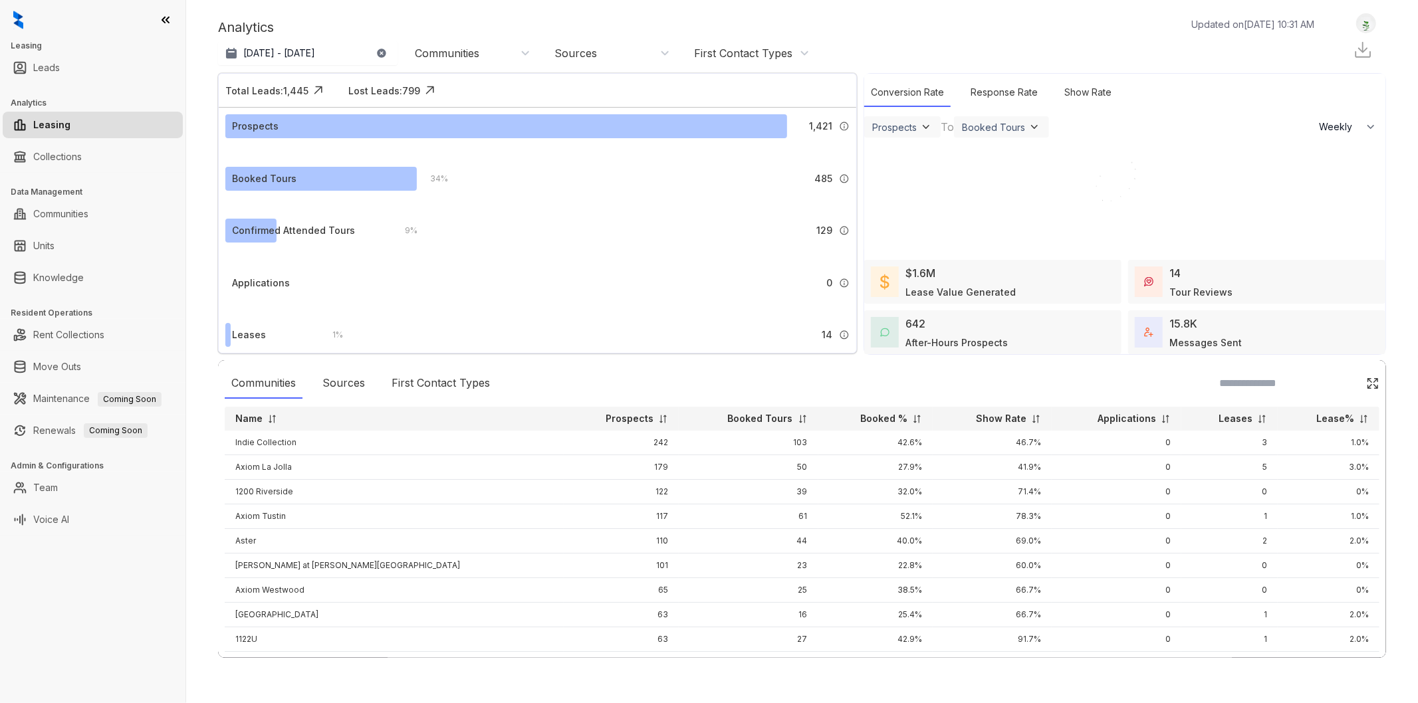
click at [718, 66] on div "Analytics Updated on [DATE] 10:31 AM Sep 9, 2025 - [DATE] [DATE] Last 7 days La…" at bounding box center [802, 338] width 1168 height 650
click at [718, 56] on div "First Contact Types" at bounding box center [743, 53] width 98 height 15
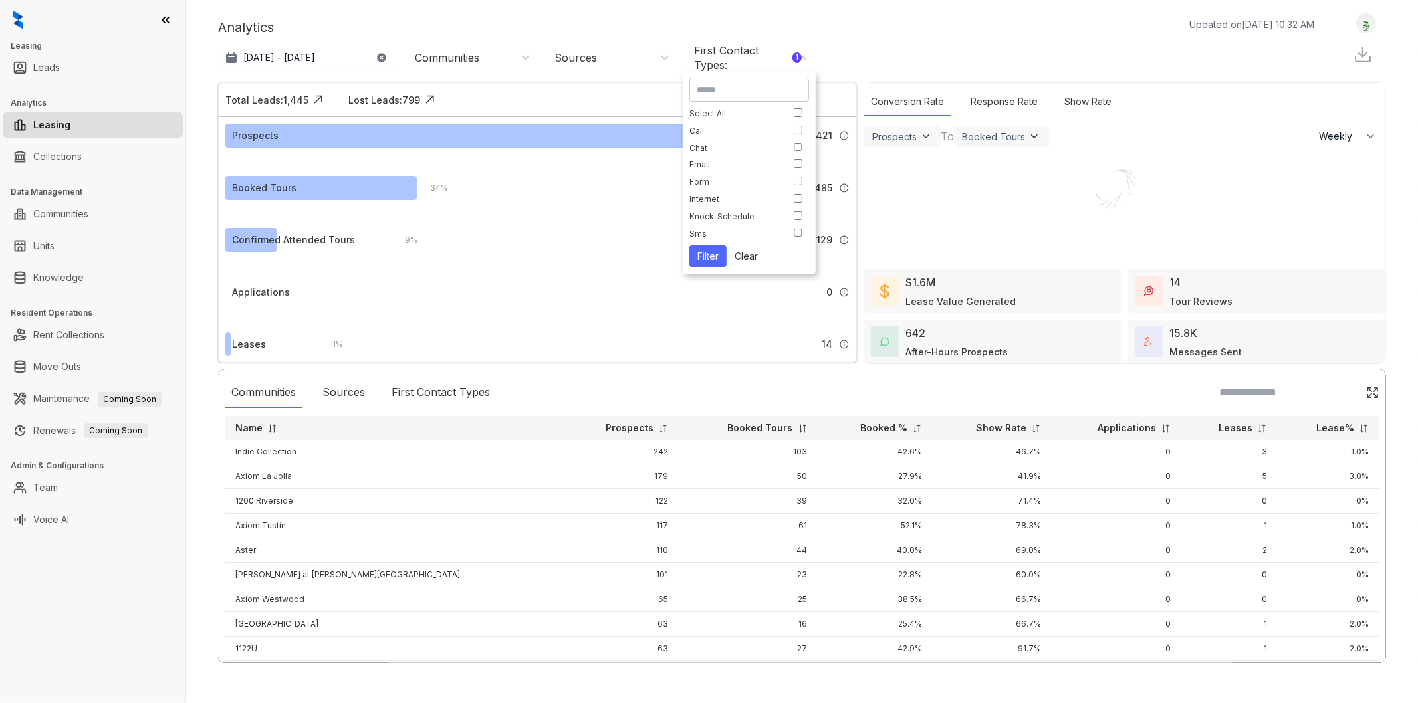
click at [712, 253] on button "Filter" at bounding box center [707, 256] width 37 height 22
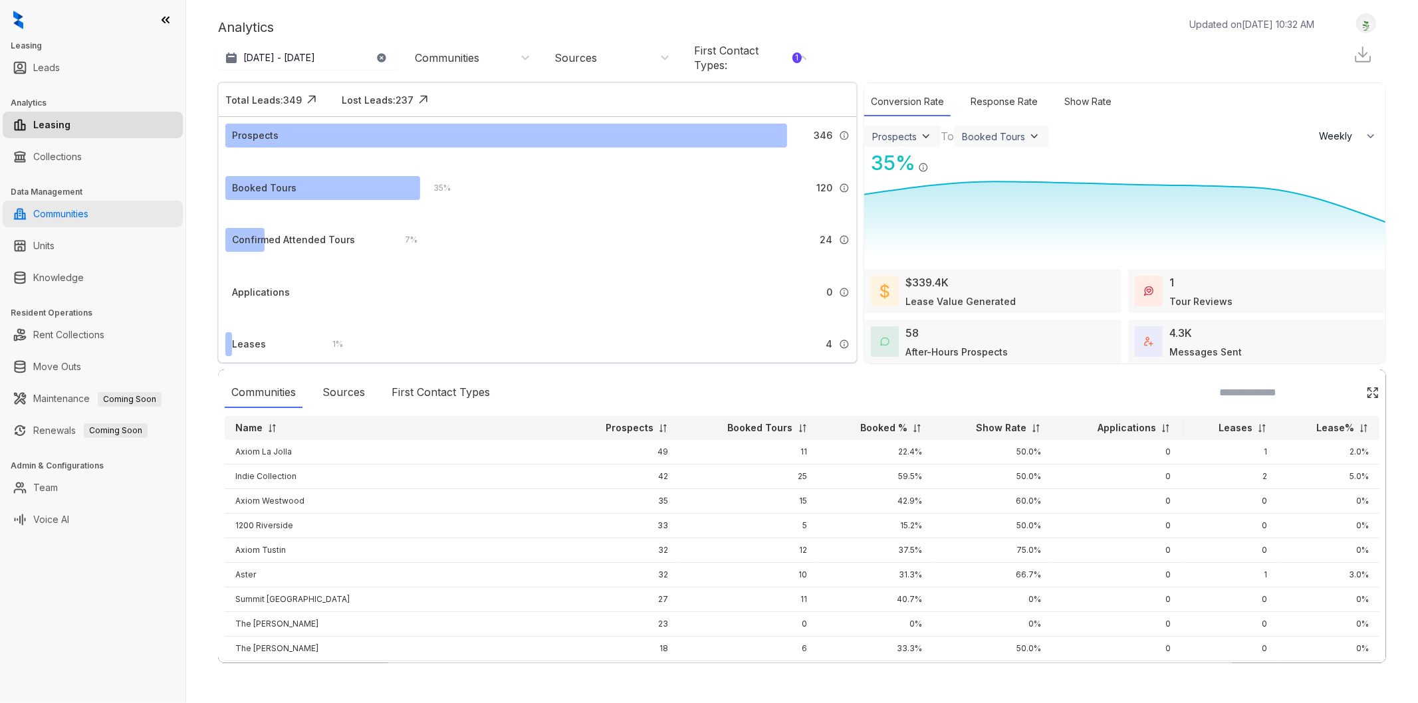
click at [60, 220] on link "Communities" at bounding box center [60, 214] width 55 height 27
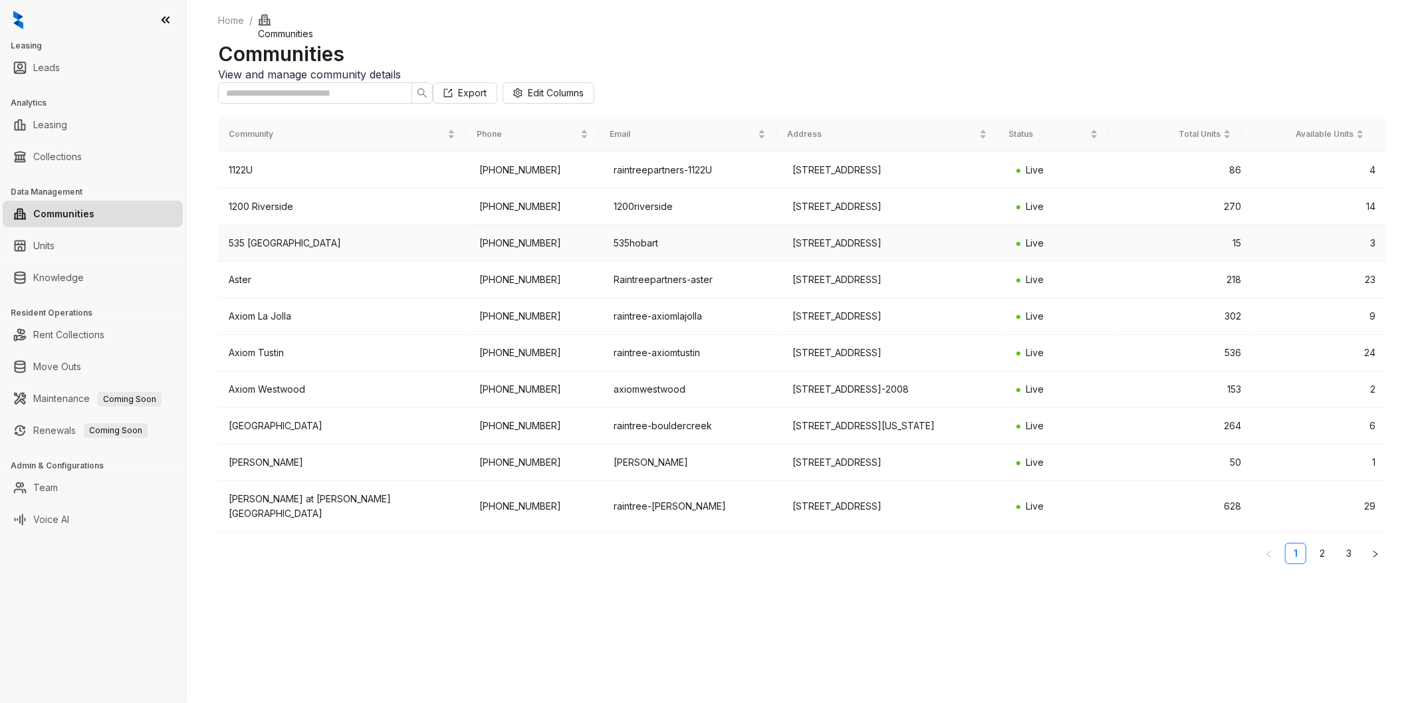
scroll to position [37, 0]
click at [1323, 564] on link "2" at bounding box center [1322, 554] width 20 height 20
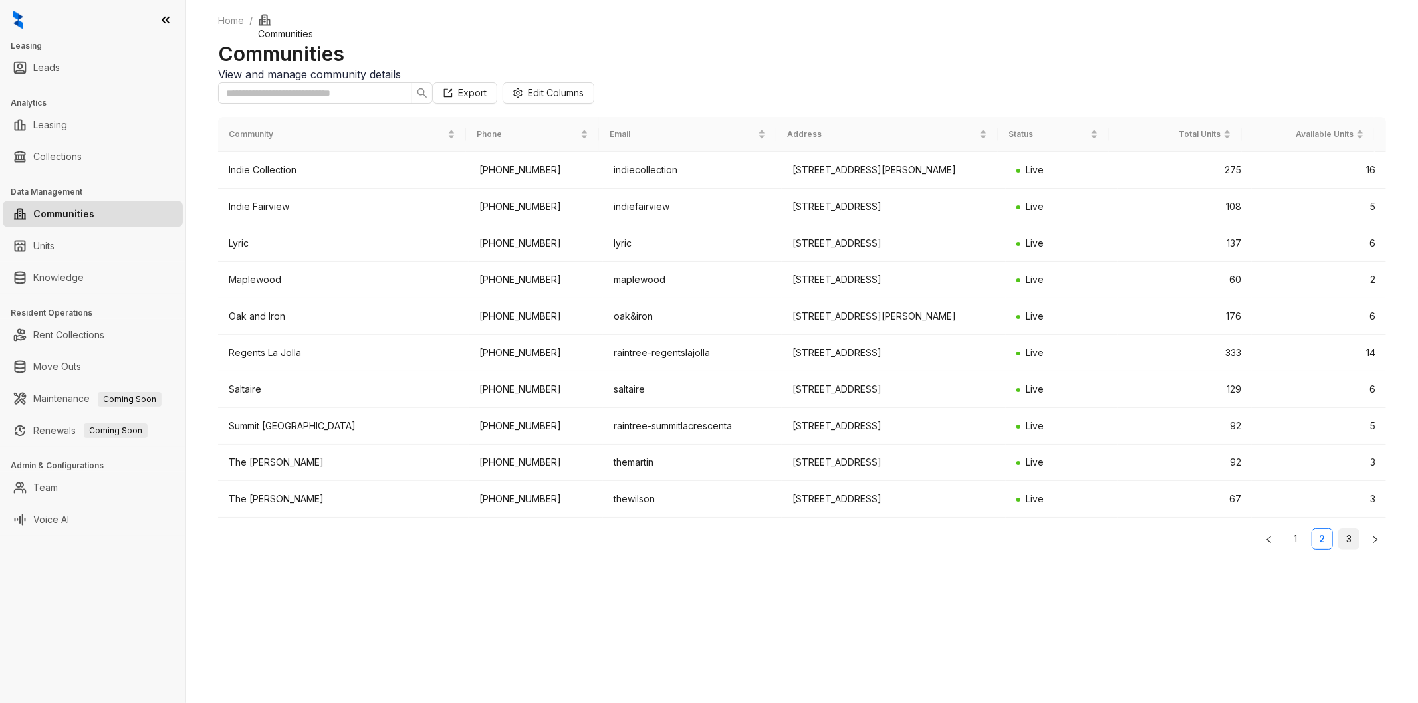
click at [1351, 549] on link "3" at bounding box center [1349, 539] width 20 height 20
